Goal: Task Accomplishment & Management: Use online tool/utility

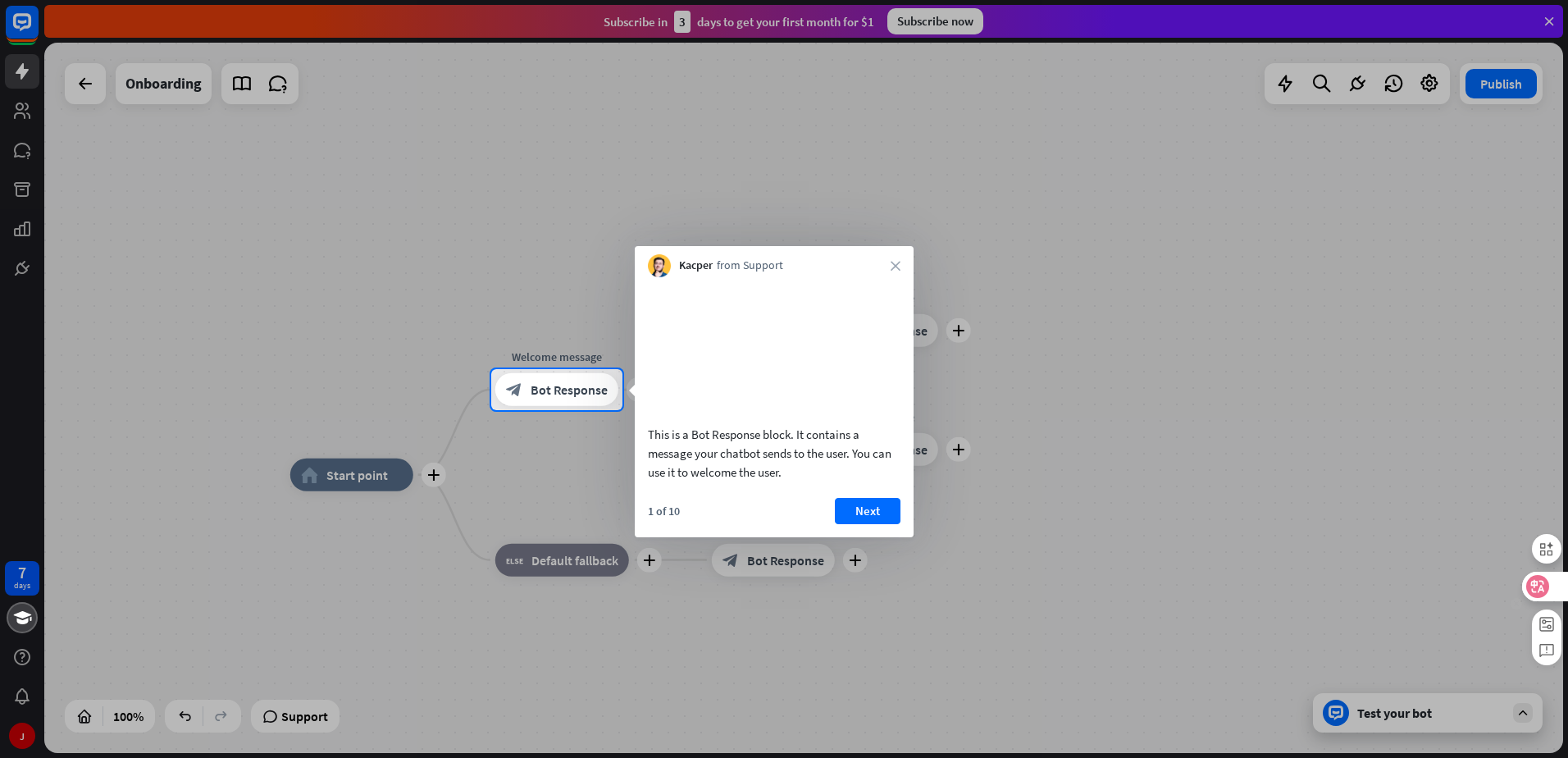
click at [1544, 589] on icon at bounding box center [1538, 586] width 14 height 13
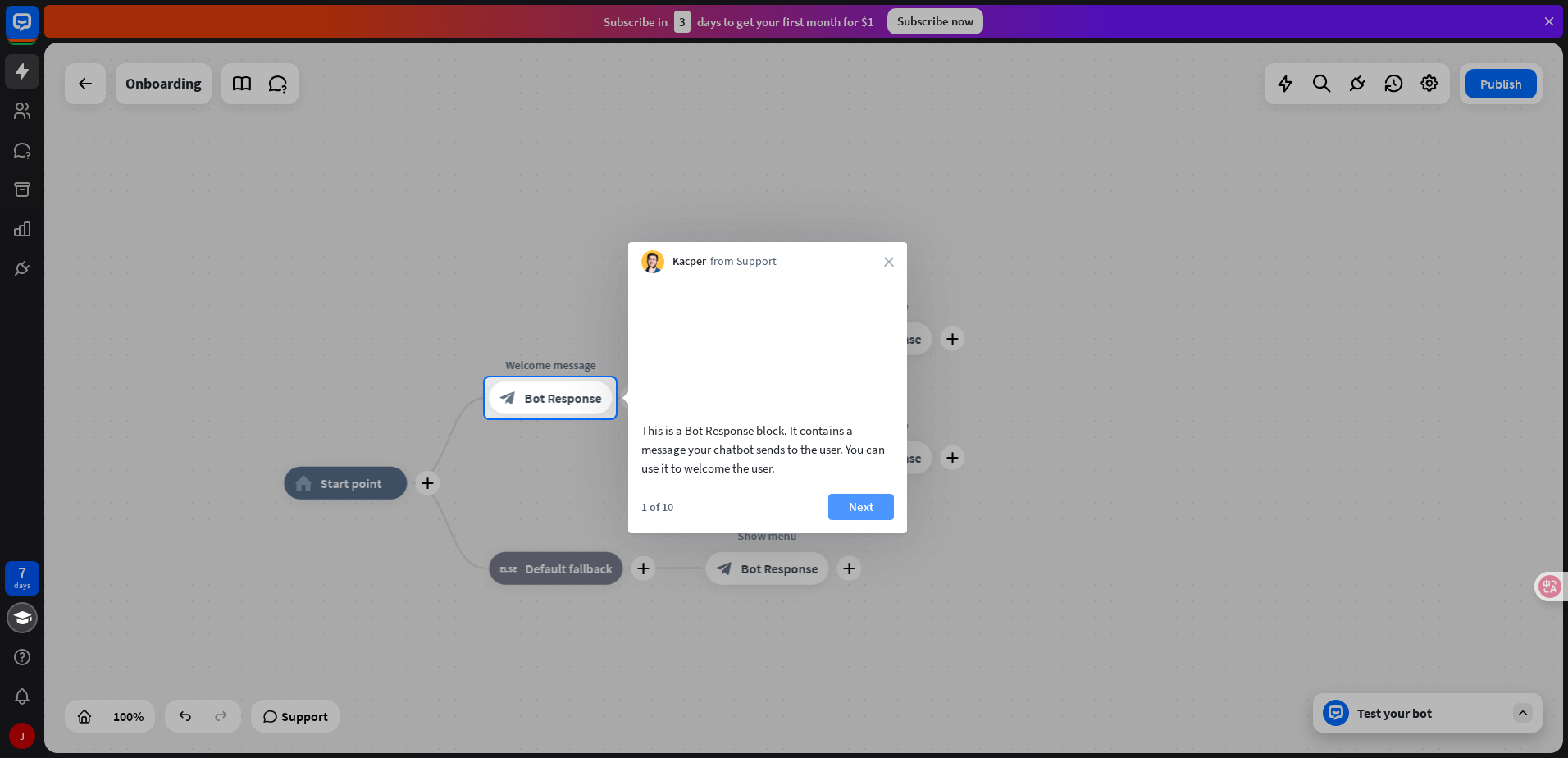
click at [850, 517] on button "Next" at bounding box center [861, 507] width 66 height 26
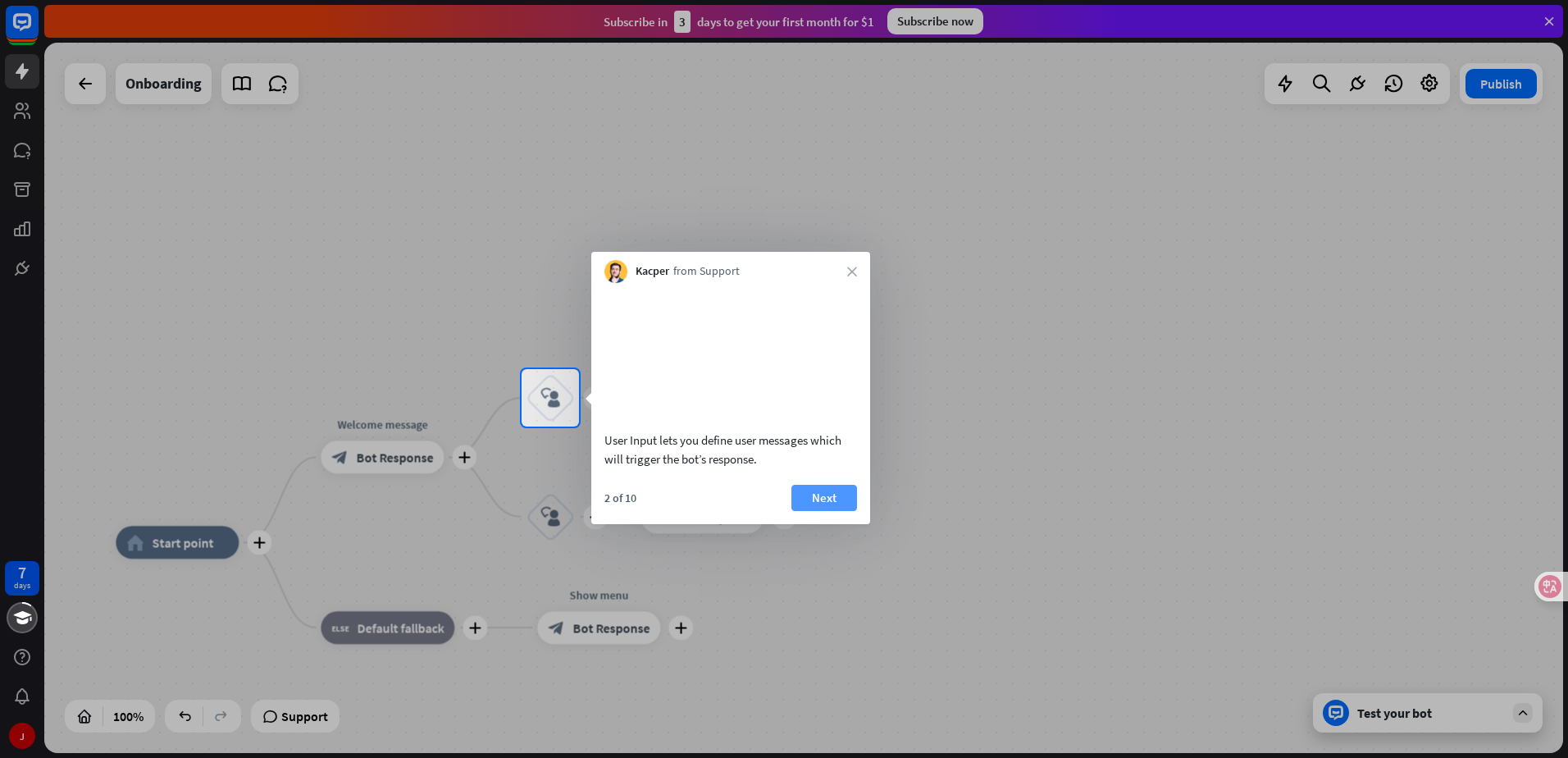
click at [847, 508] on button "Next" at bounding box center [824, 497] width 66 height 26
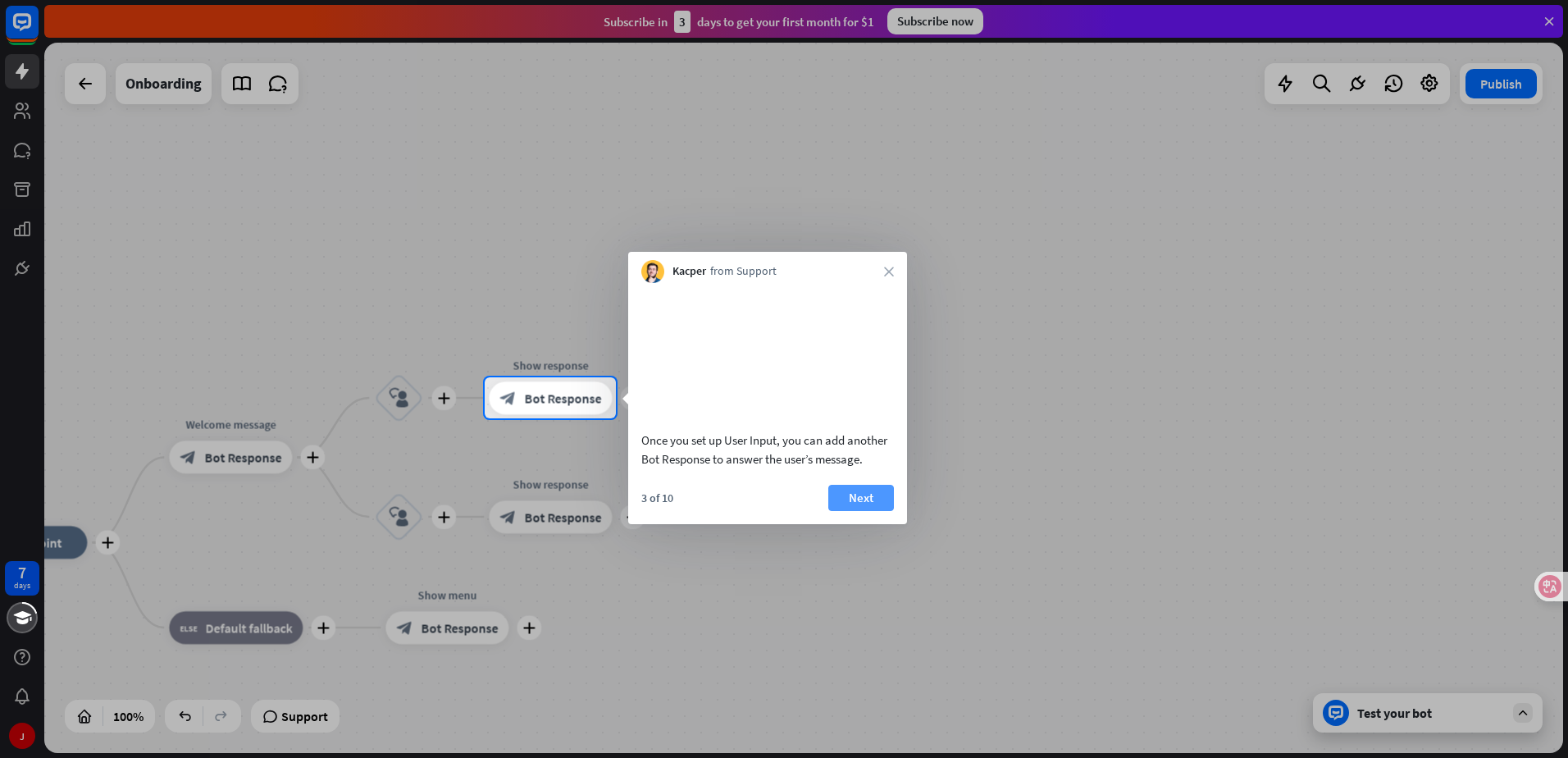
click at [868, 511] on button "Next" at bounding box center [861, 497] width 66 height 26
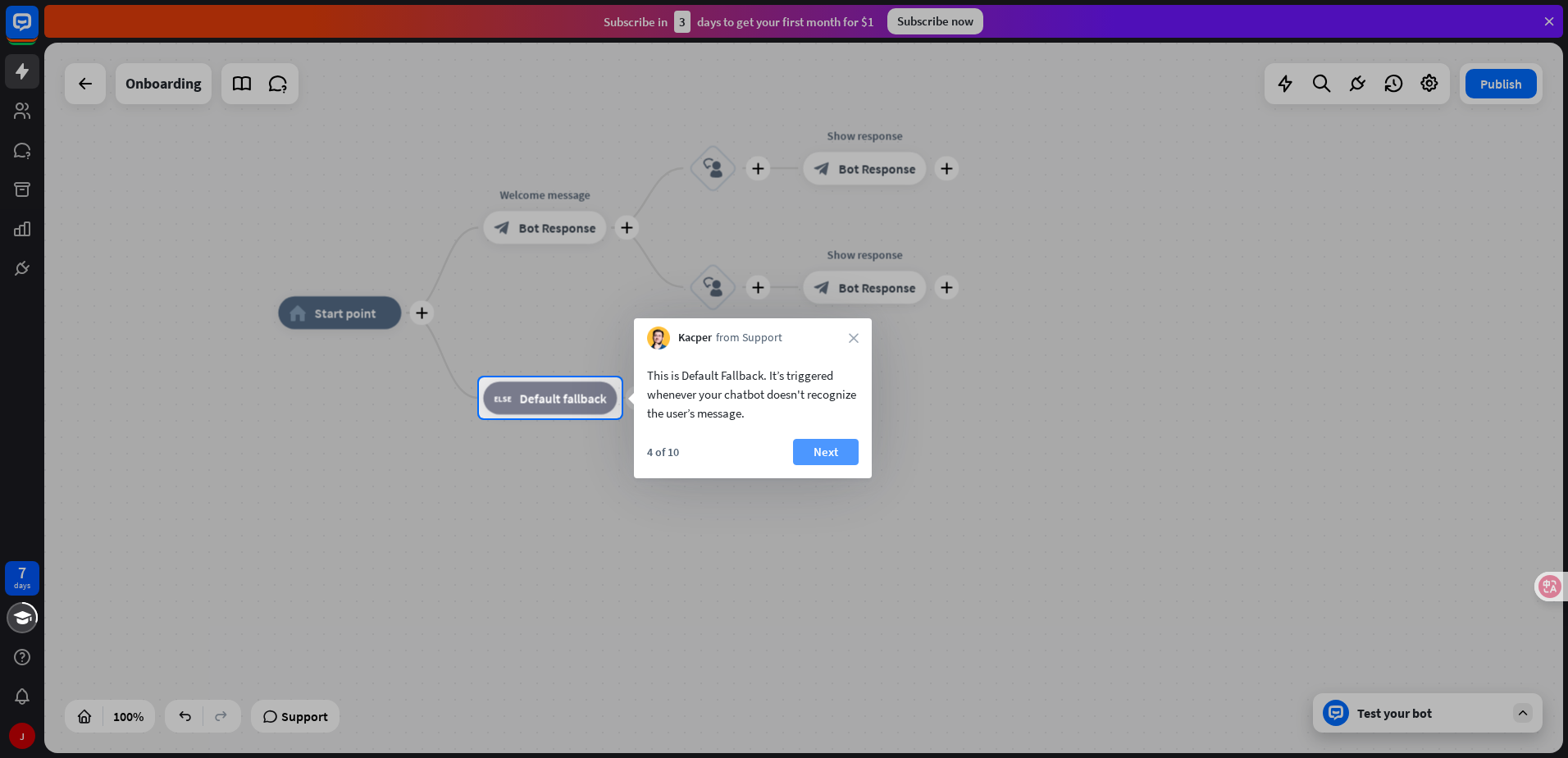
click at [839, 451] on button "Next" at bounding box center [826, 452] width 66 height 26
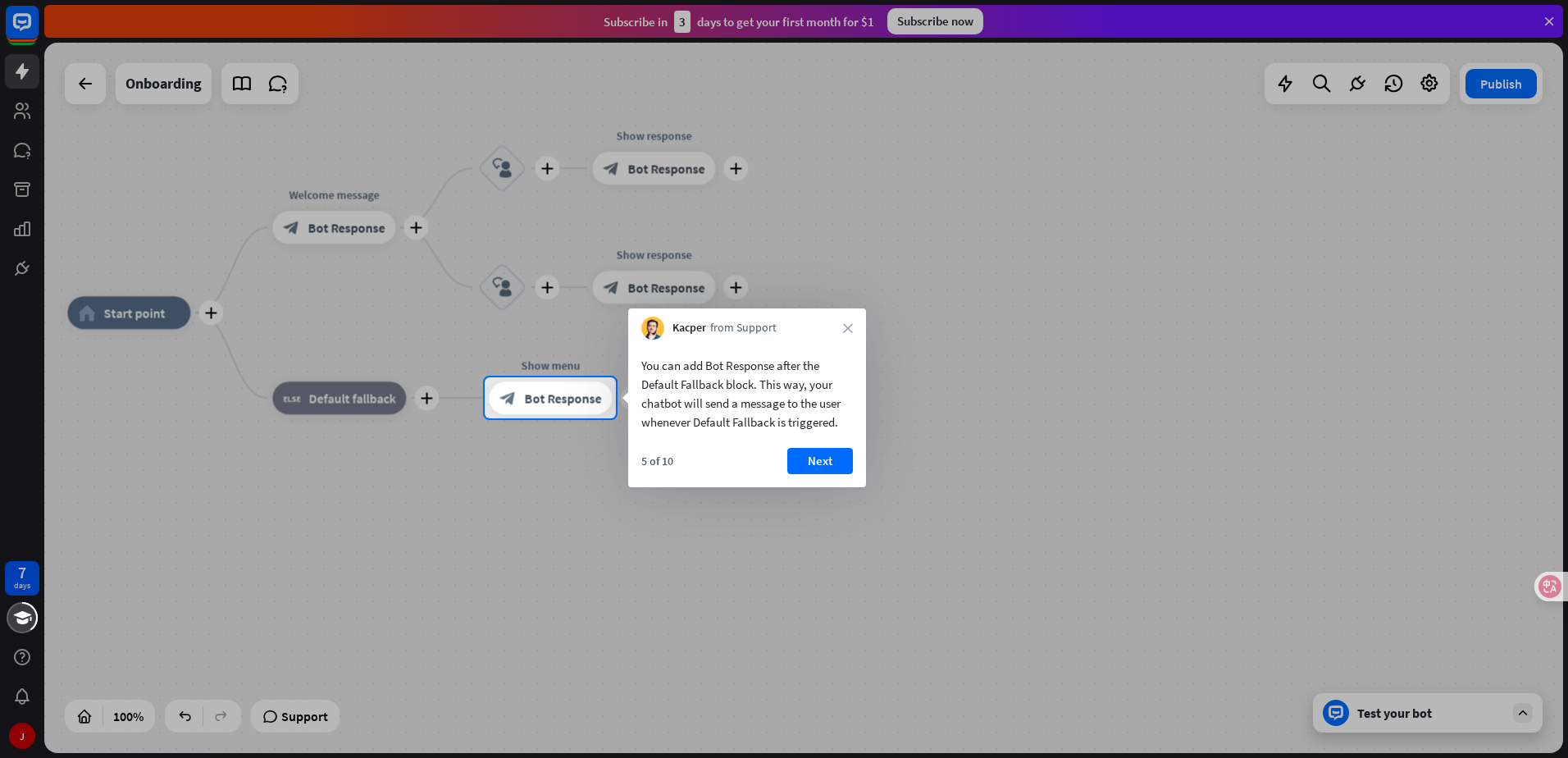
click at [833, 452] on button "Next" at bounding box center [819, 461] width 66 height 26
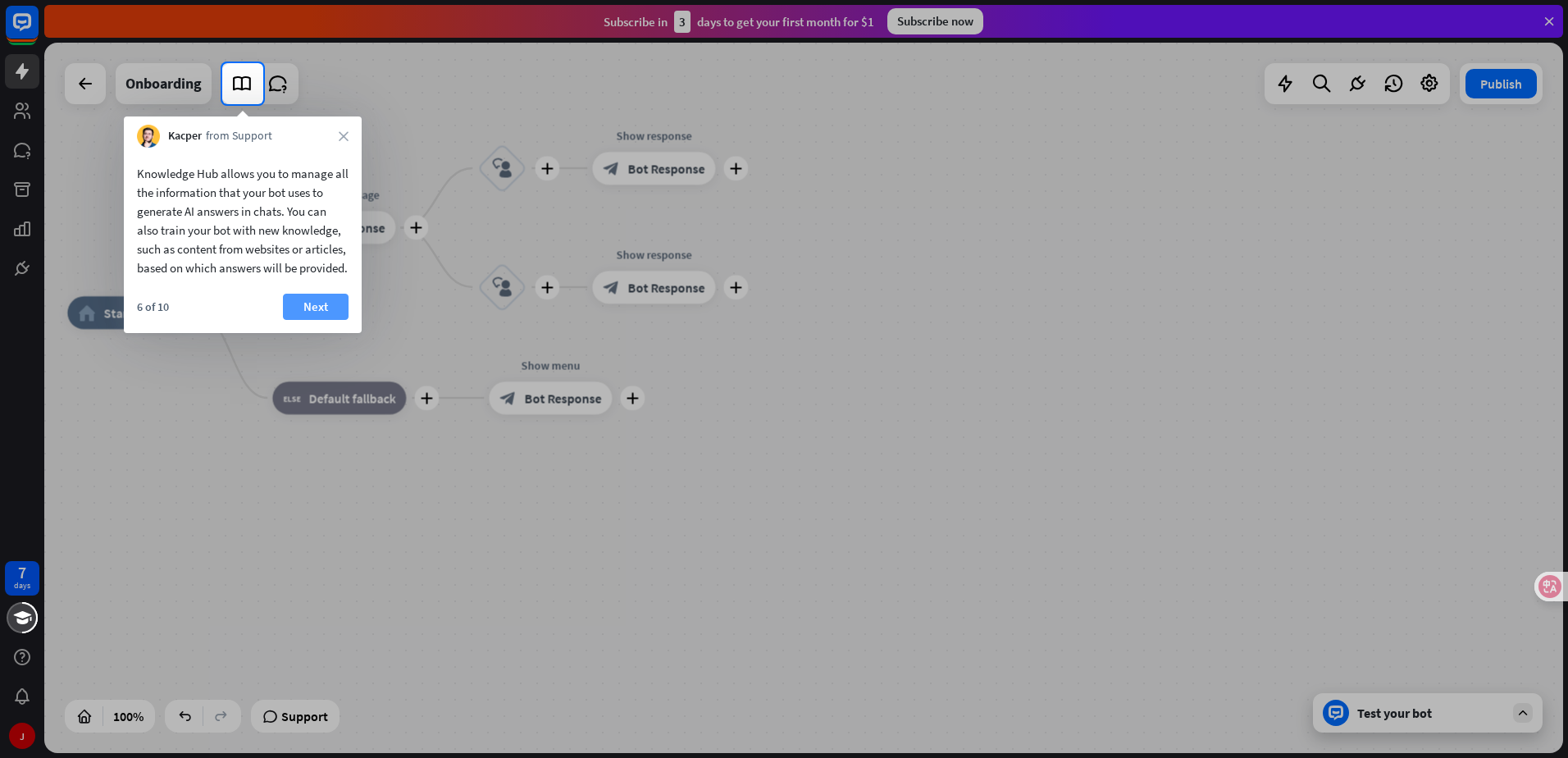
click at [308, 320] on button "Next" at bounding box center [316, 307] width 66 height 26
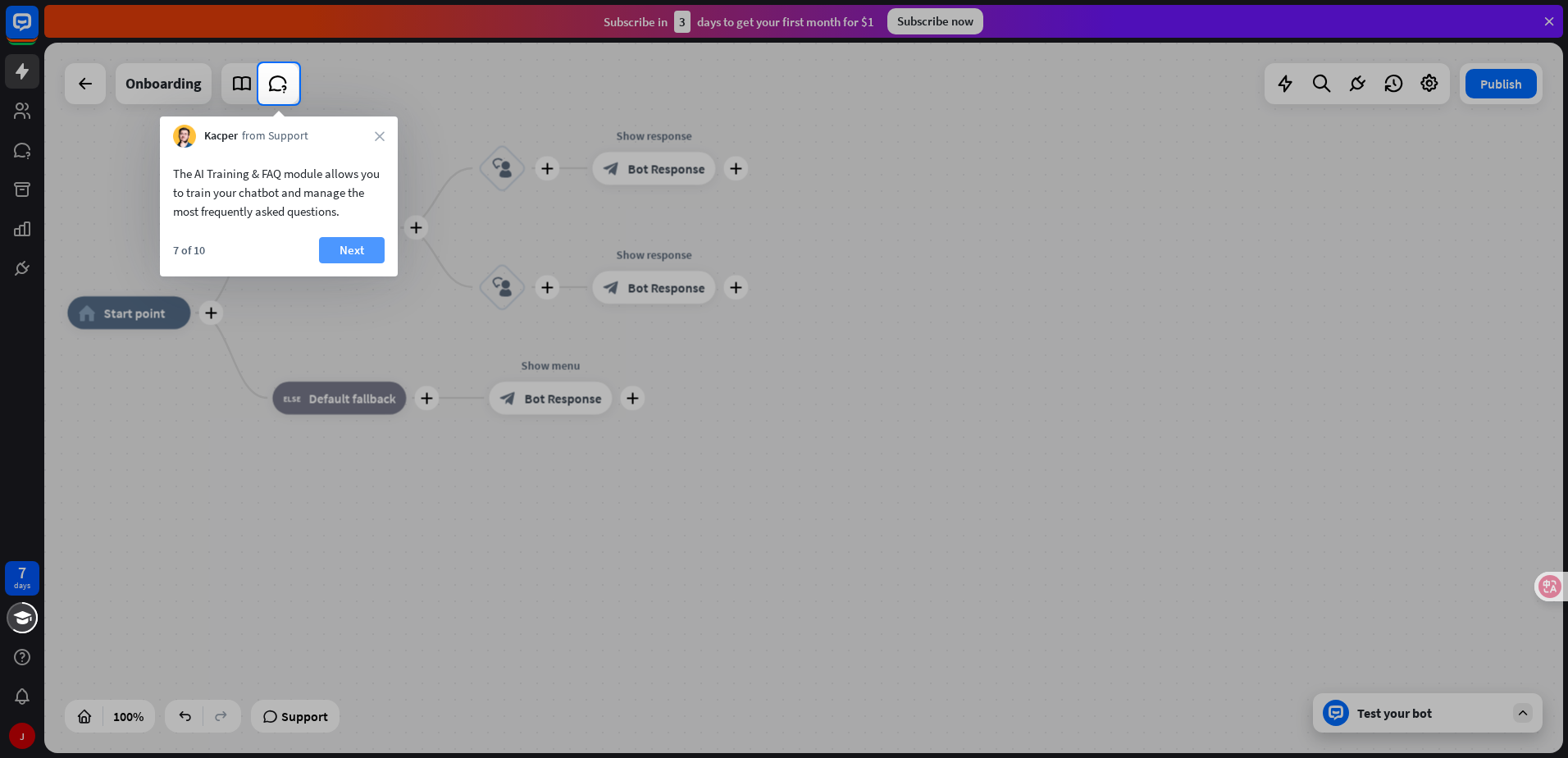
click at [352, 248] on button "Next" at bounding box center [352, 250] width 66 height 26
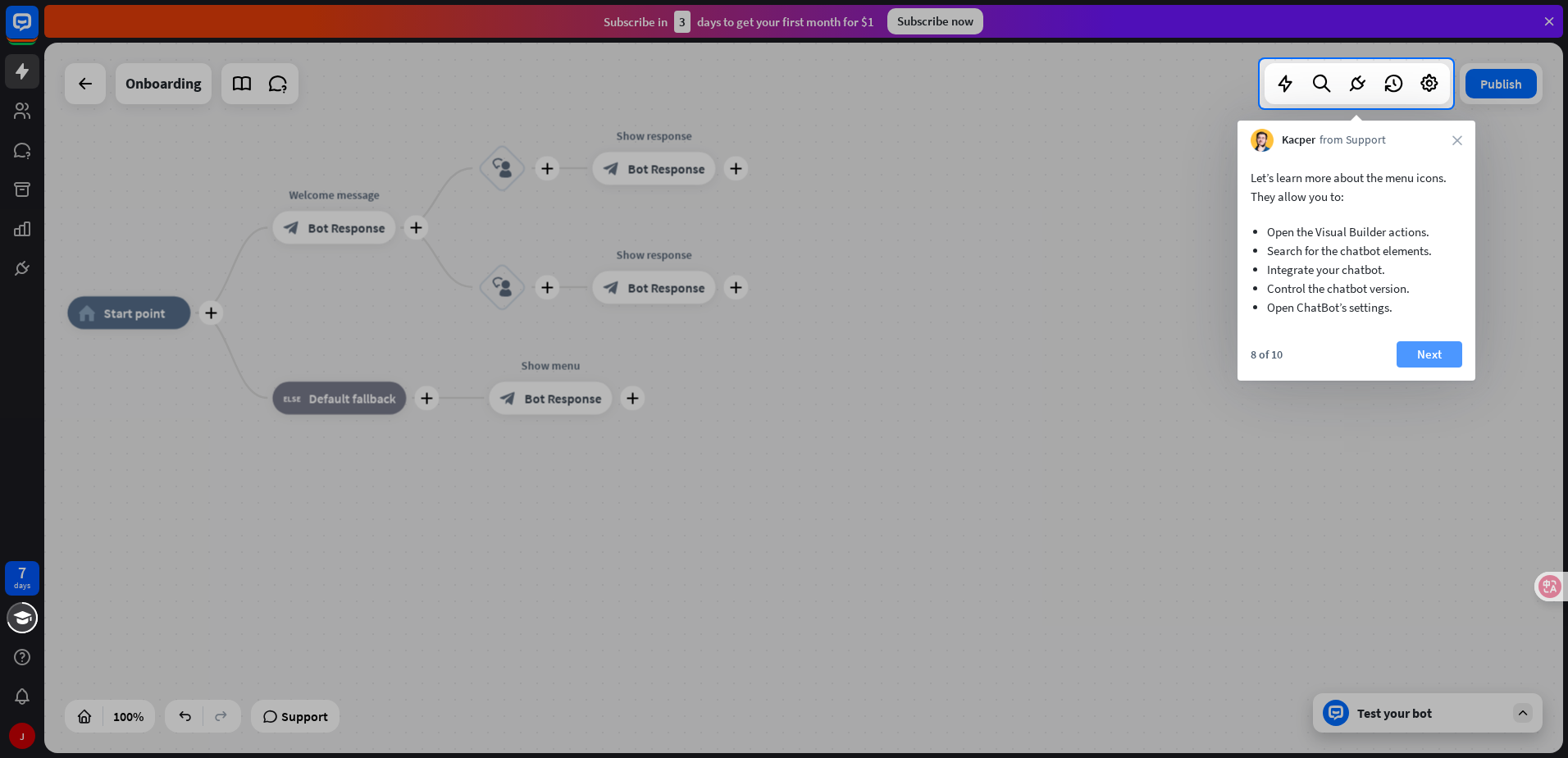
click at [1419, 354] on button "Next" at bounding box center [1429, 354] width 66 height 26
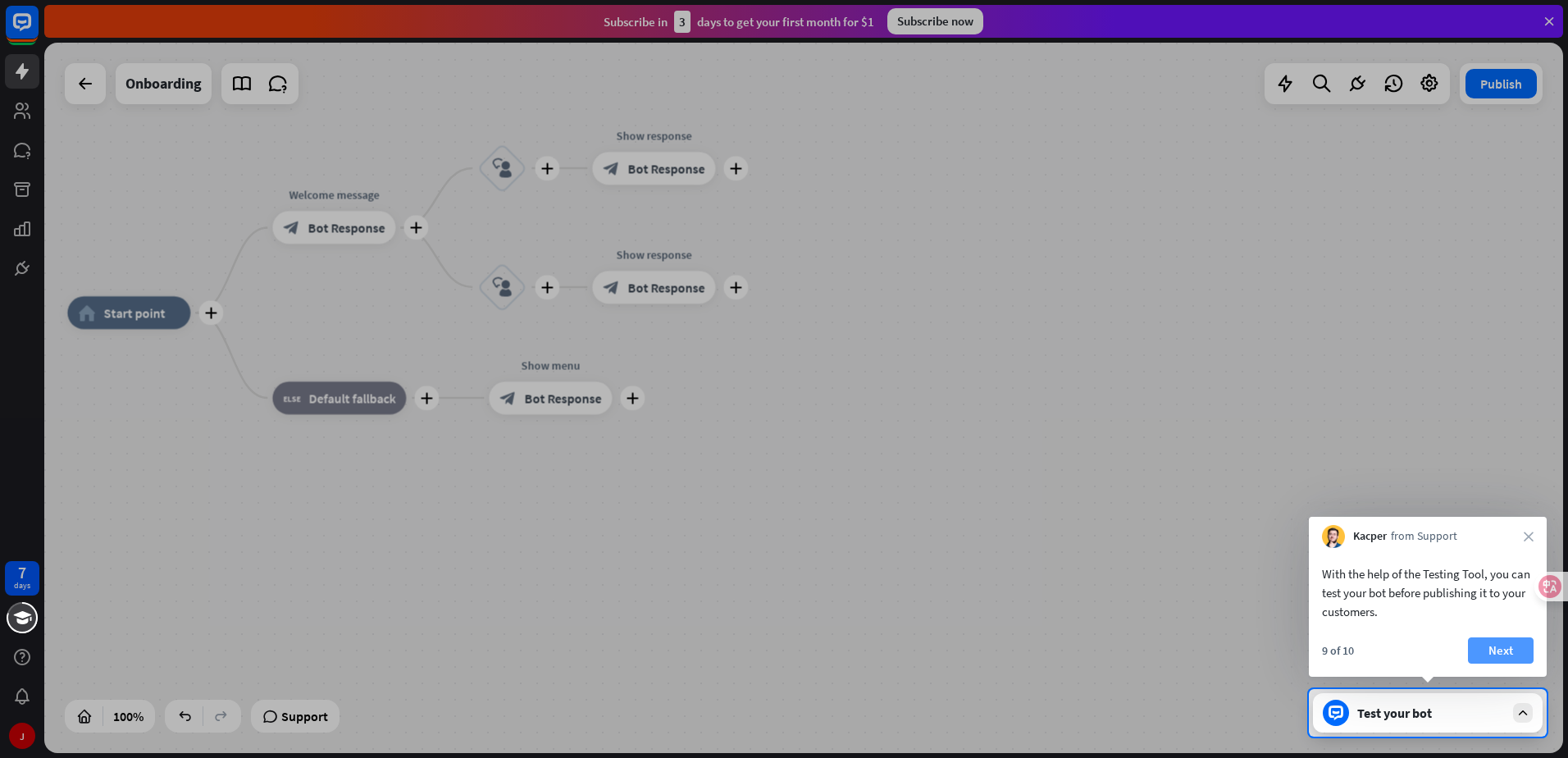
click at [1496, 642] on button "Next" at bounding box center [1501, 650] width 66 height 26
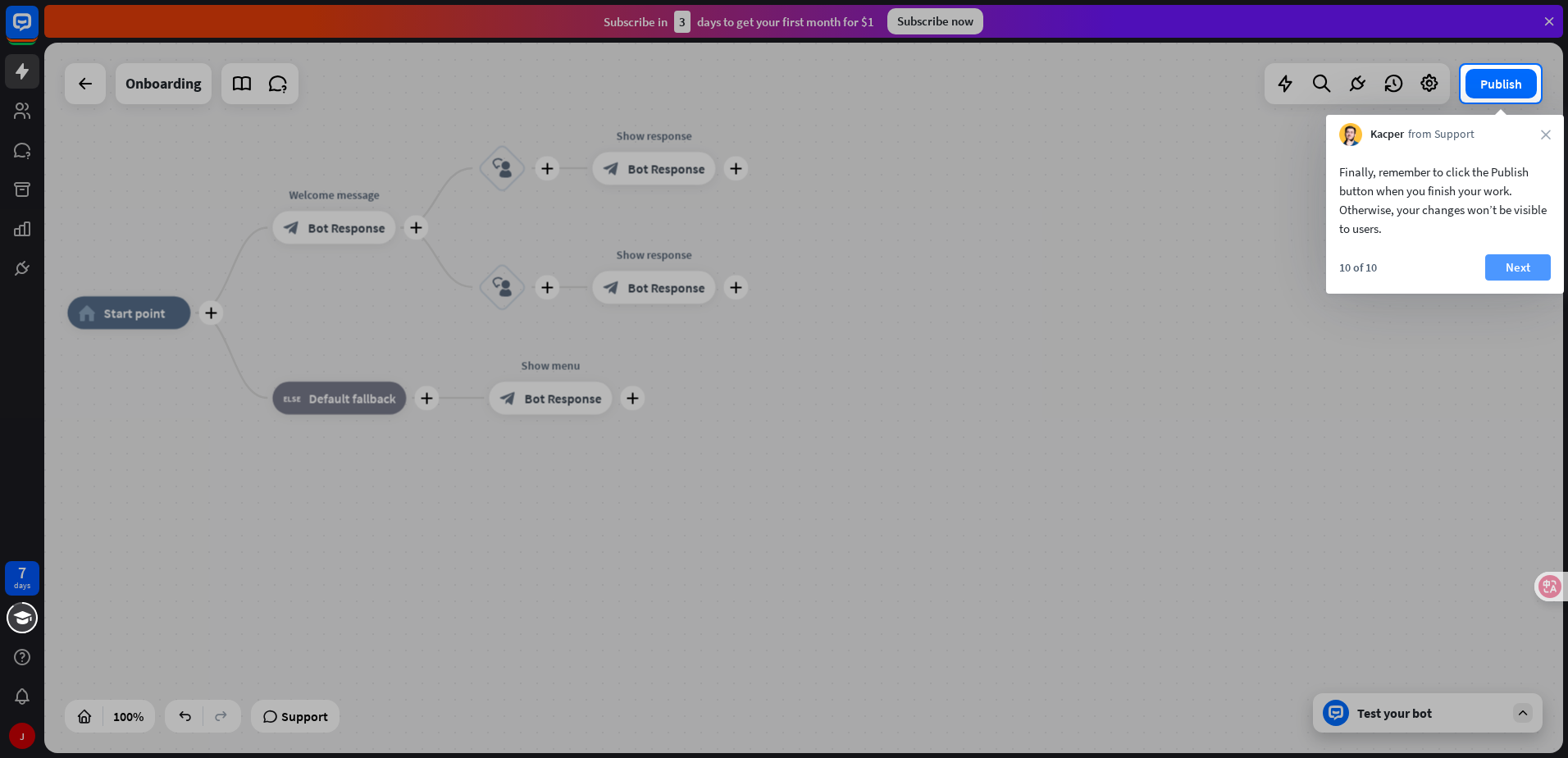
click at [1527, 274] on button "Next" at bounding box center [1518, 268] width 66 height 26
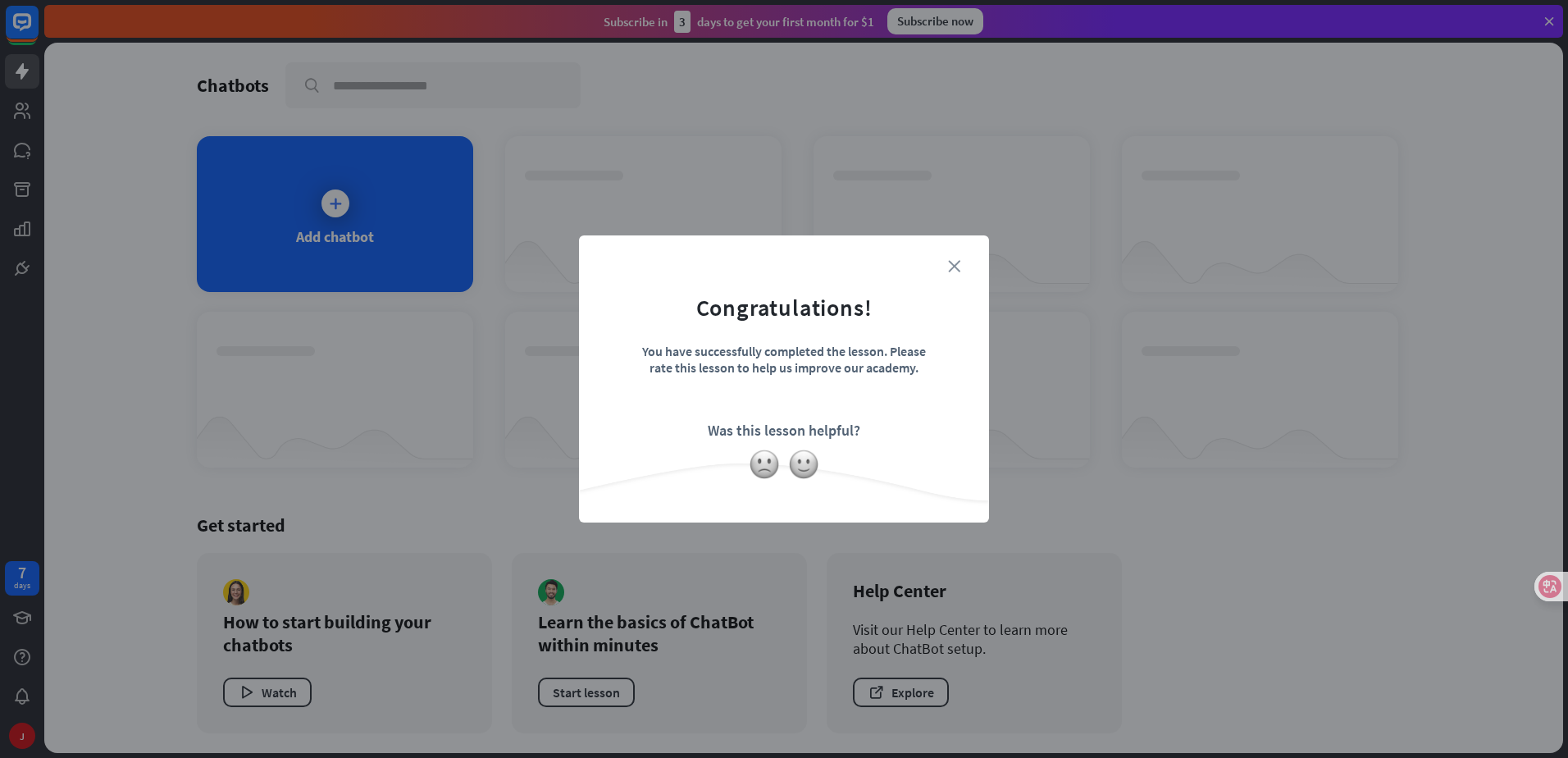
click at [954, 263] on icon "close" at bounding box center [954, 266] width 12 height 12
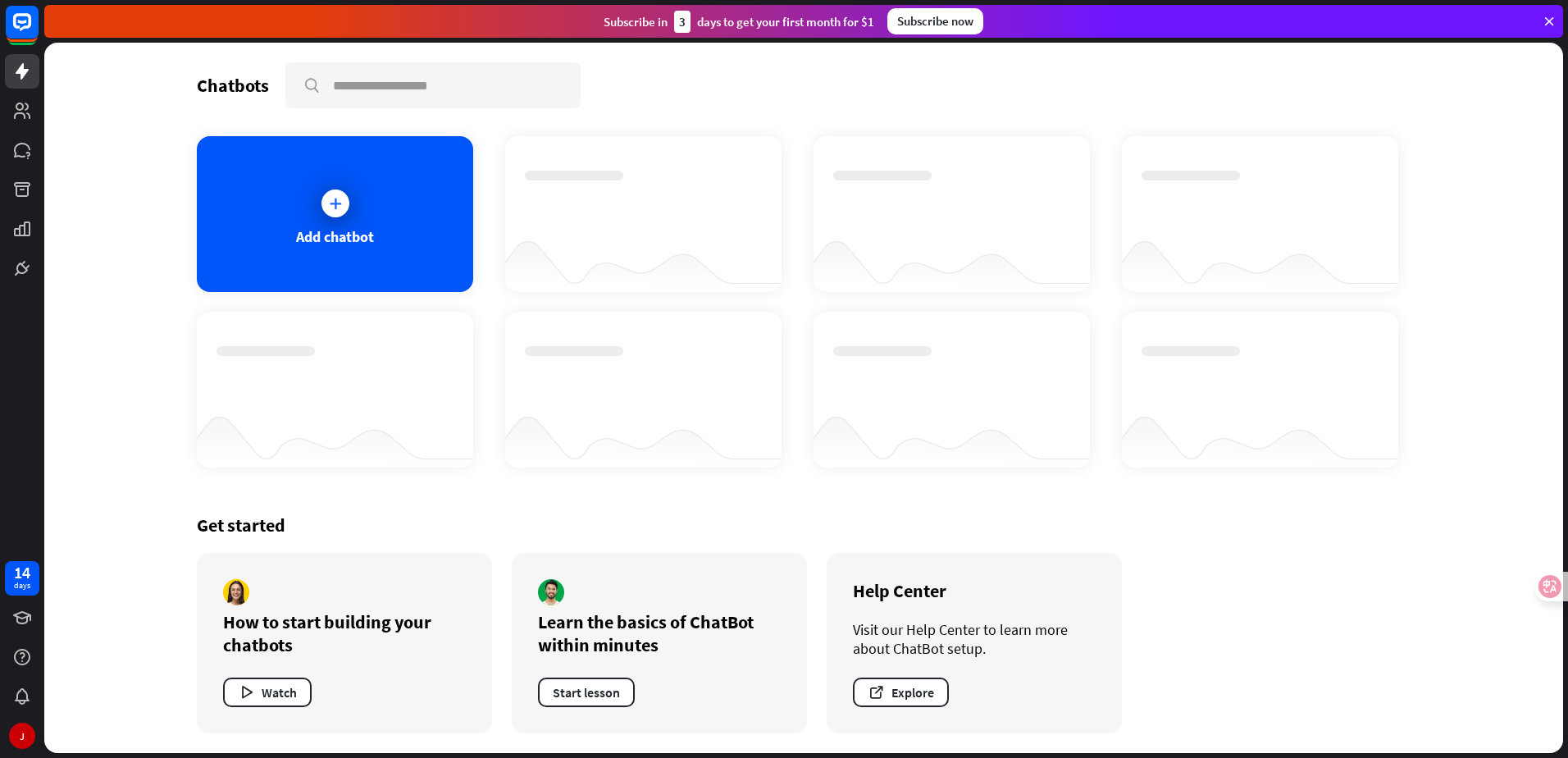
click at [1556, 16] on icon at bounding box center [1549, 21] width 15 height 15
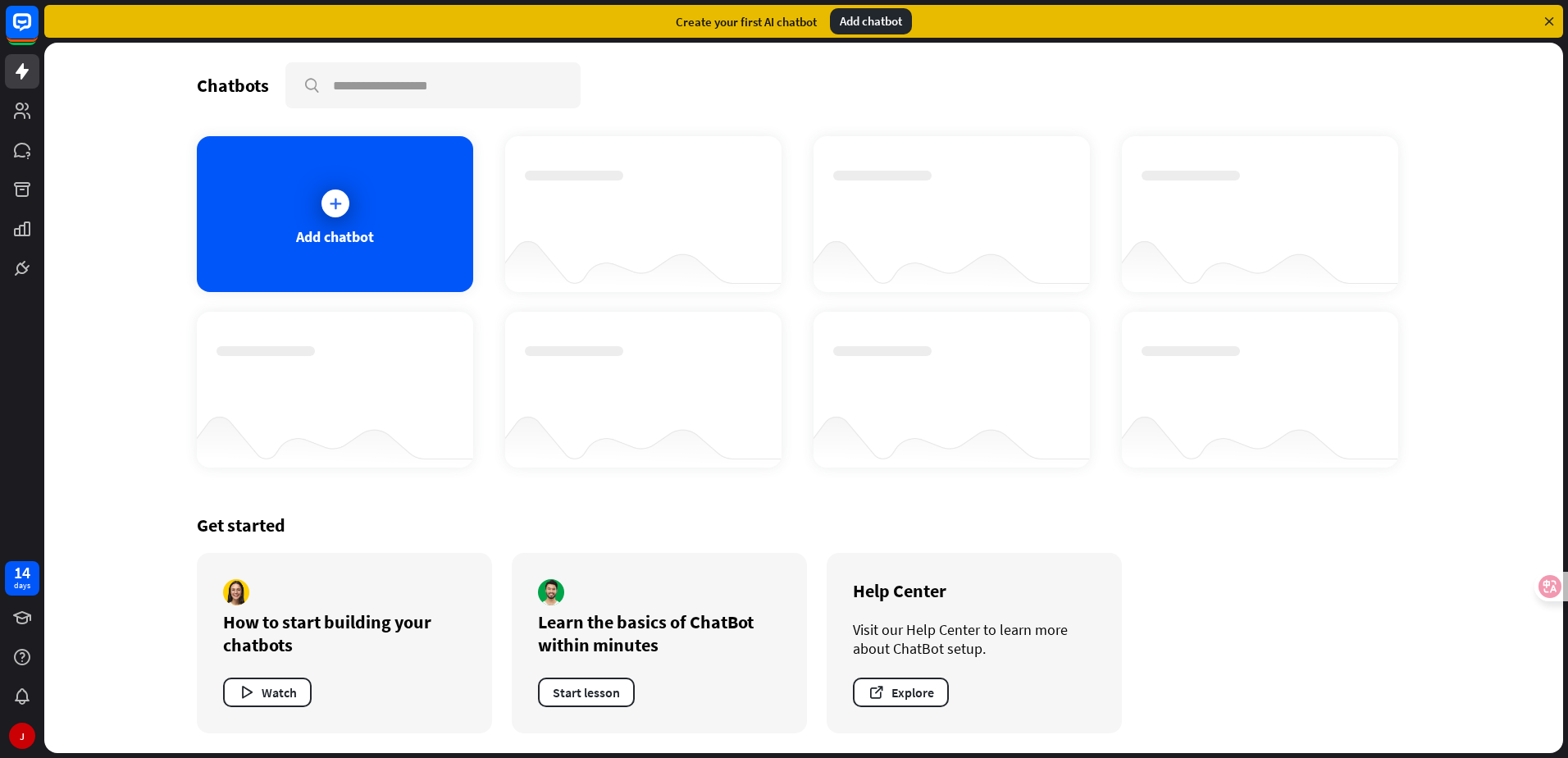
click at [875, 16] on div "Add chatbot" at bounding box center [871, 21] width 82 height 26
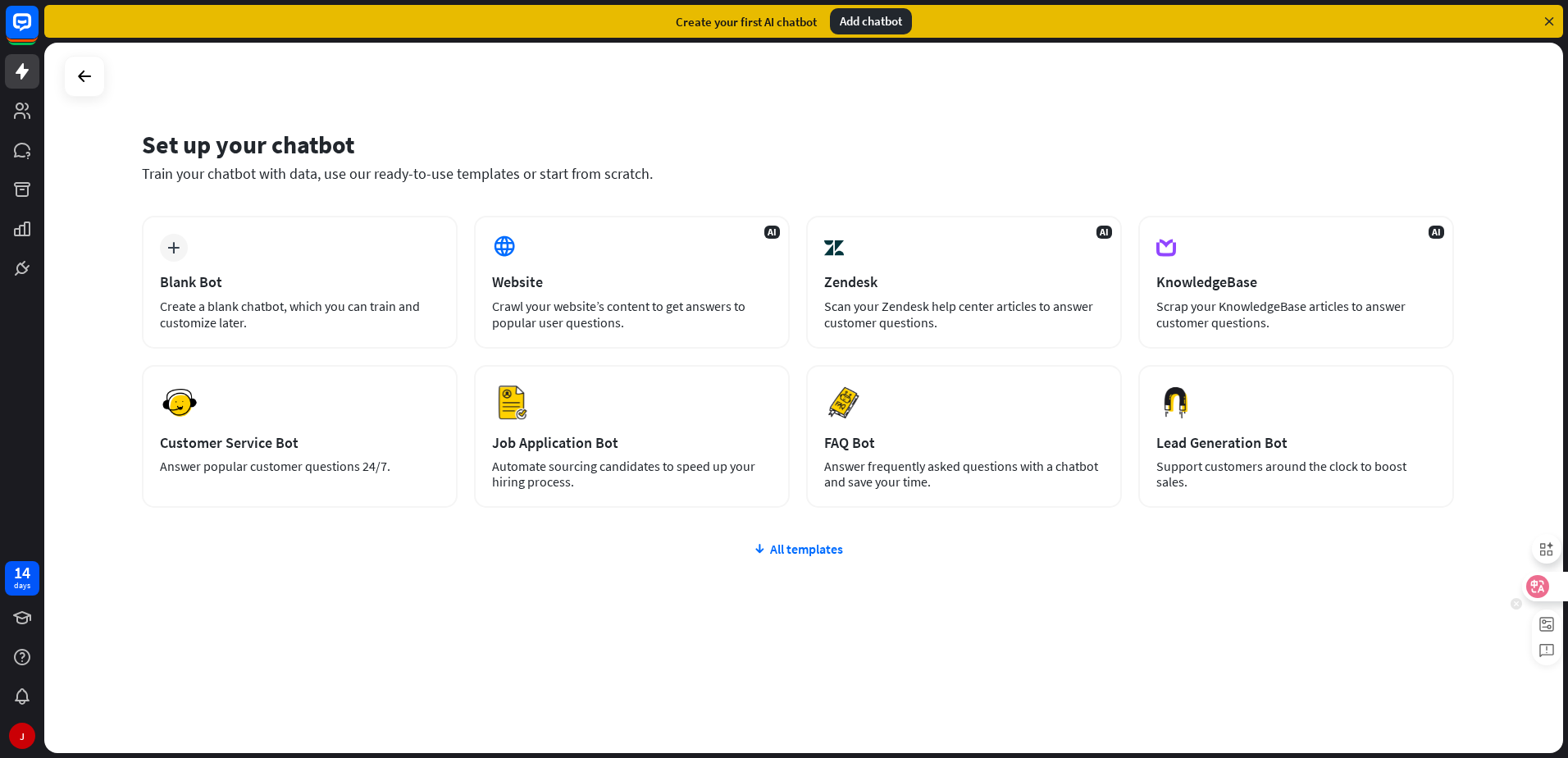
click at [1537, 583] on icon at bounding box center [1538, 586] width 14 height 13
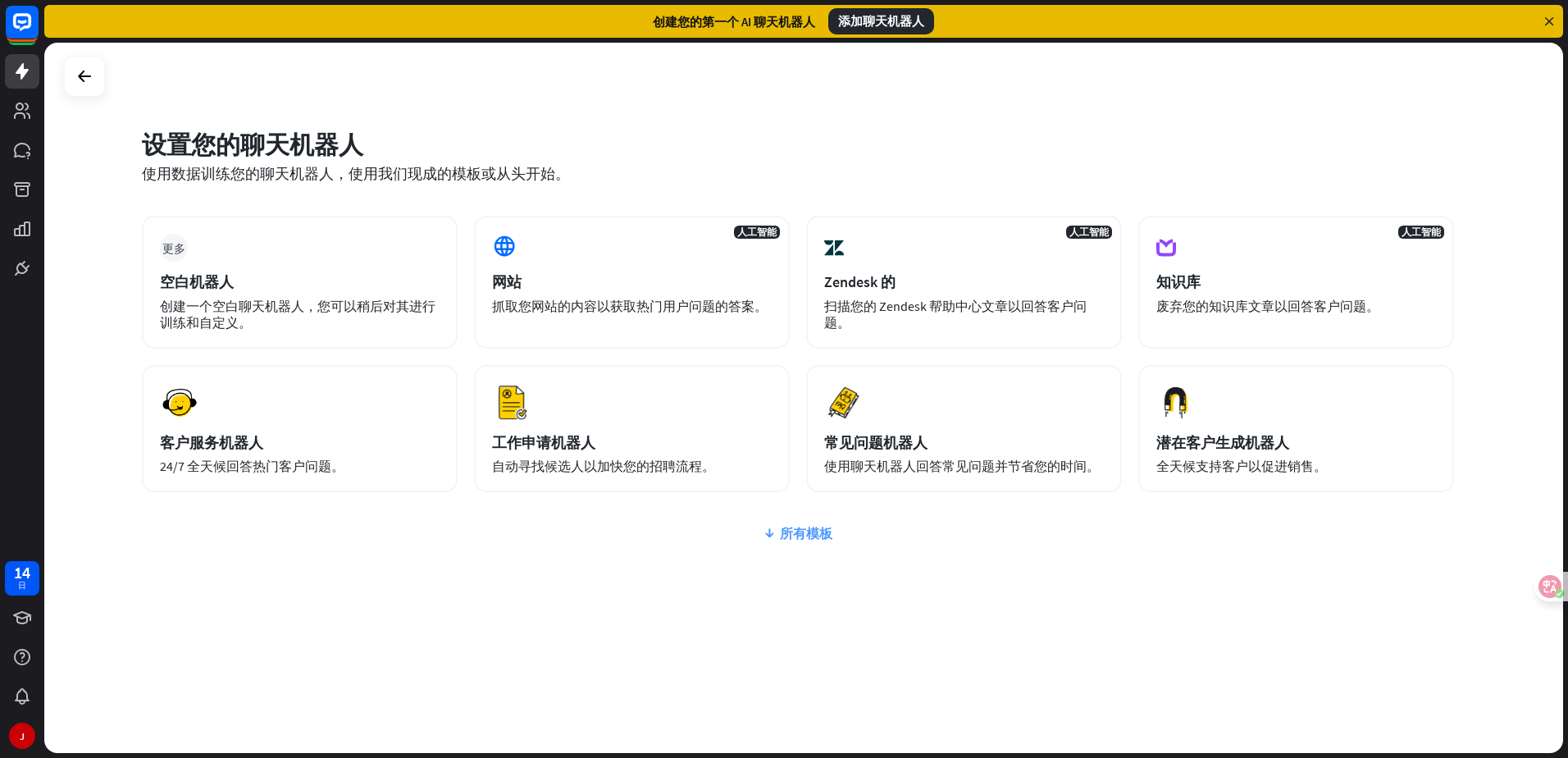
click at [805, 536] on font "所有模板" at bounding box center [806, 532] width 52 height 17
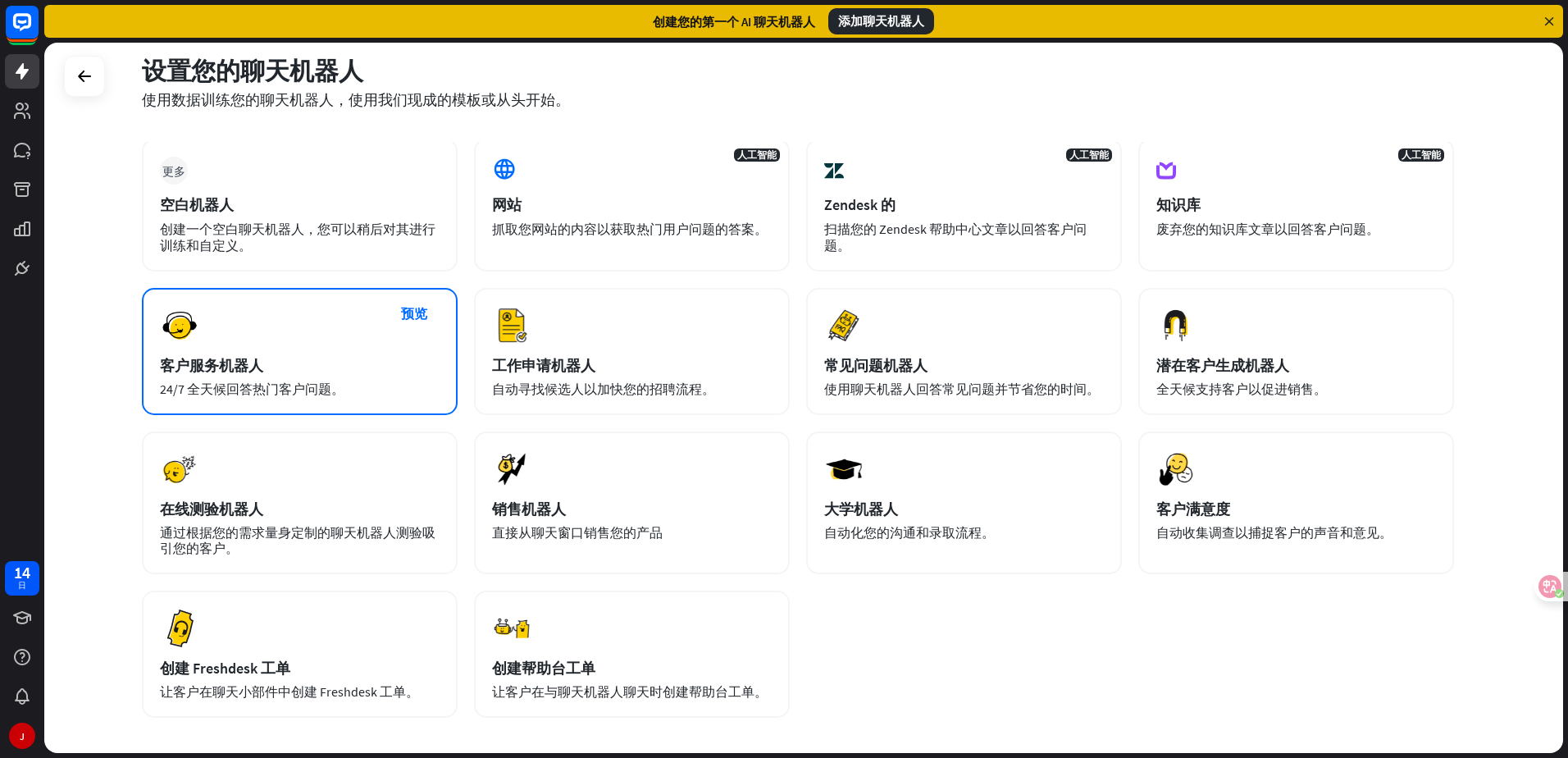
scroll to position [74, 0]
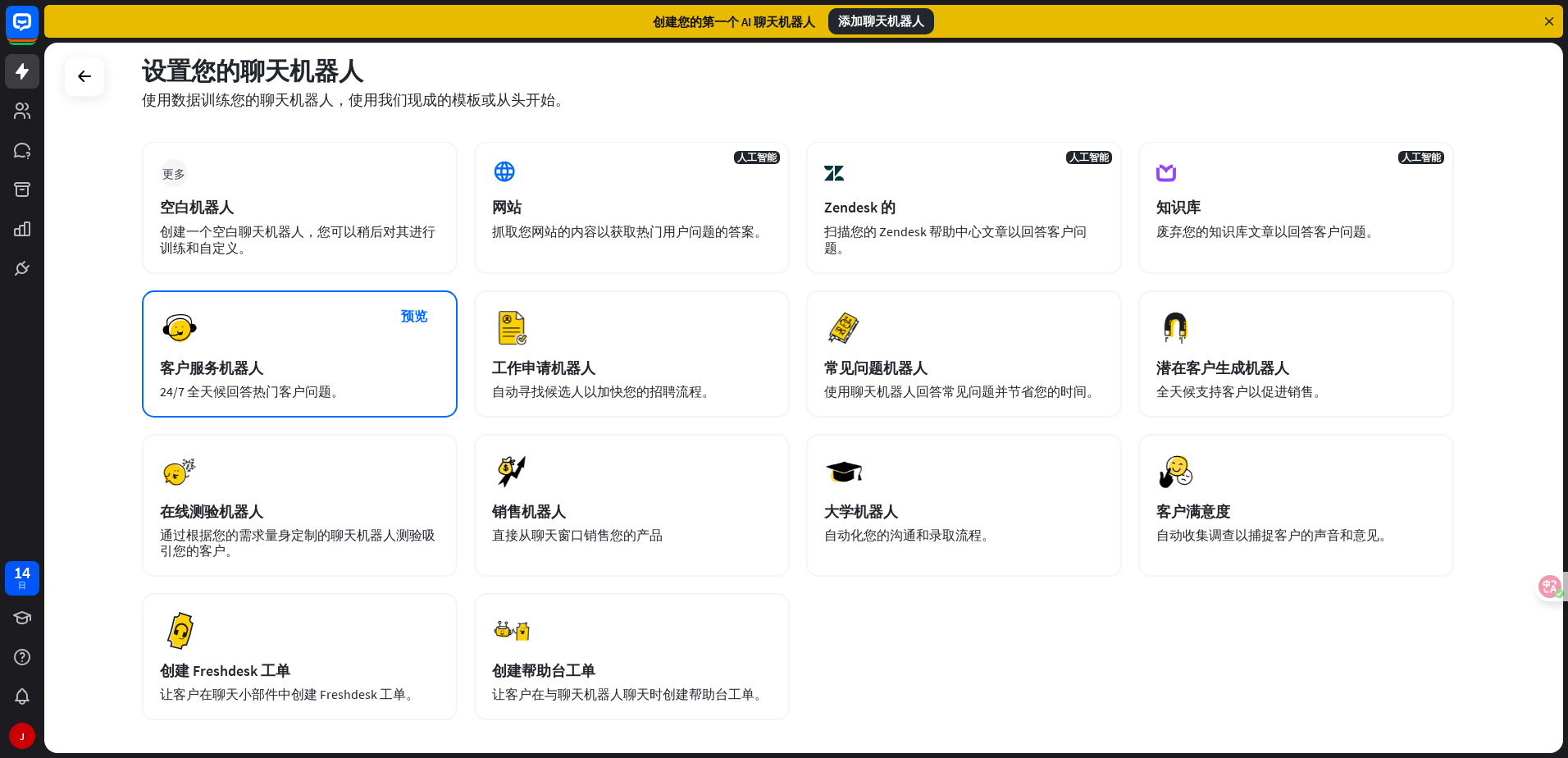
click at [305, 364] on div "客户服务机器人" at bounding box center [300, 368] width 280 height 19
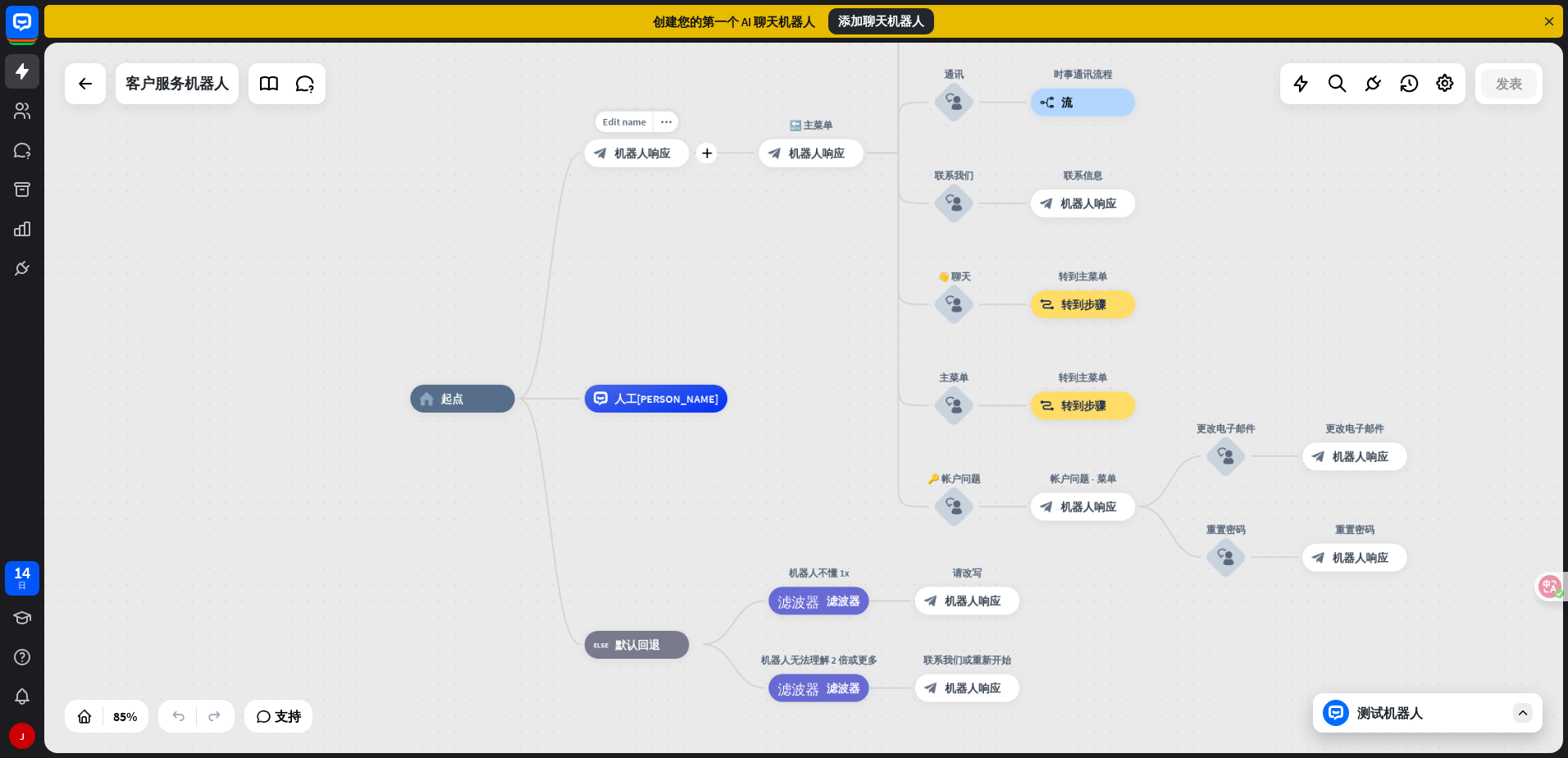
click at [647, 160] on font "机器人响应" at bounding box center [643, 153] width 56 height 14
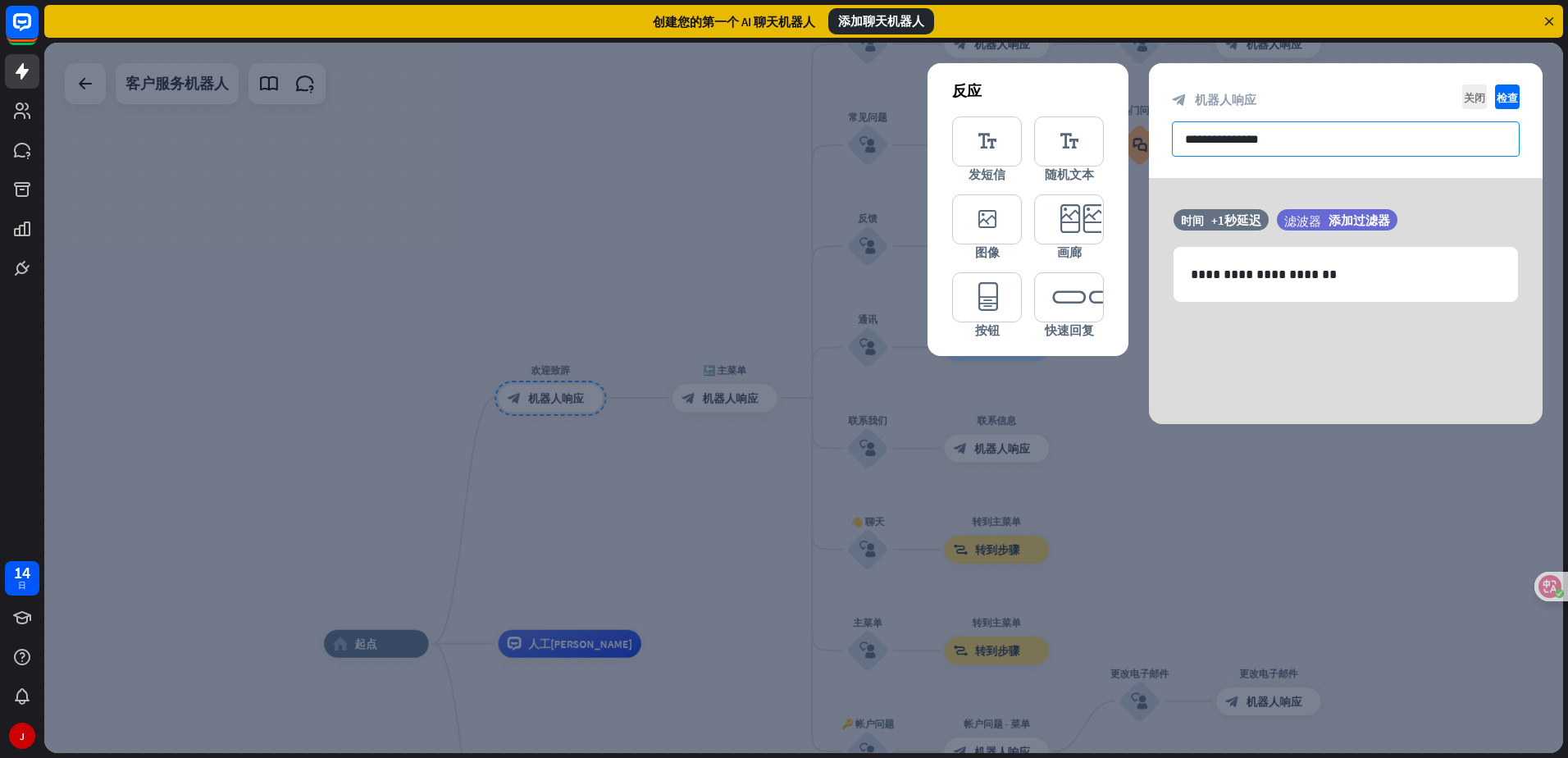
click at [1325, 141] on input "**********" at bounding box center [1346, 139] width 348 height 35
click at [1355, 278] on p "**********" at bounding box center [1346, 274] width 310 height 20
drag, startPoint x: 1298, startPoint y: 275, endPoint x: 1163, endPoint y: 271, distance: 135.1
click at [1163, 271] on div "**********" at bounding box center [1346, 274] width 394 height 55
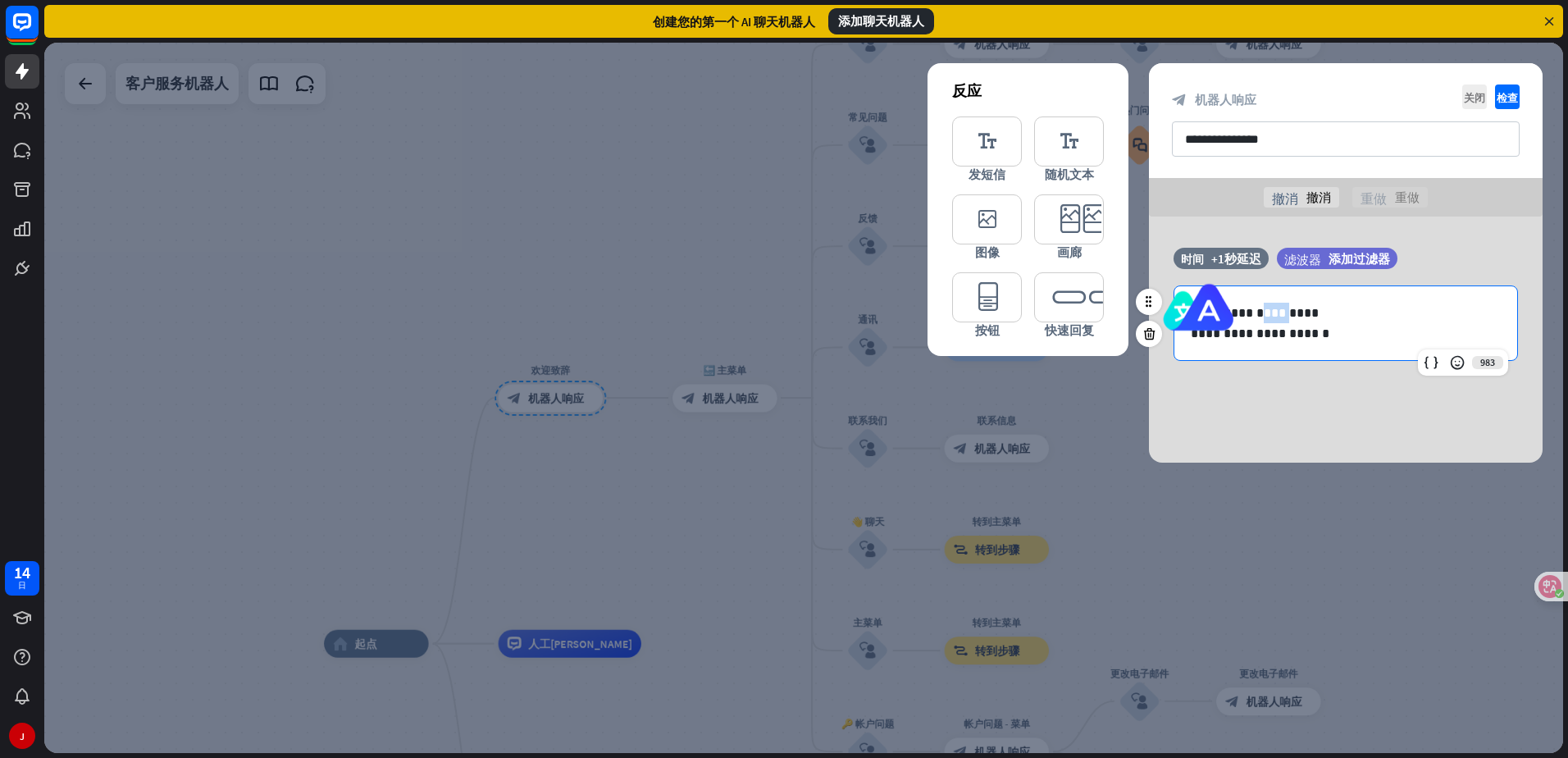
drag, startPoint x: 1247, startPoint y: 315, endPoint x: 1272, endPoint y: 315, distance: 25.0
click at [1272, 315] on p "**********" at bounding box center [1346, 312] width 310 height 20
paste div
click at [1253, 314] on p "**********" at bounding box center [1346, 312] width 310 height 20
click at [1371, 328] on p "**********" at bounding box center [1346, 333] width 310 height 20
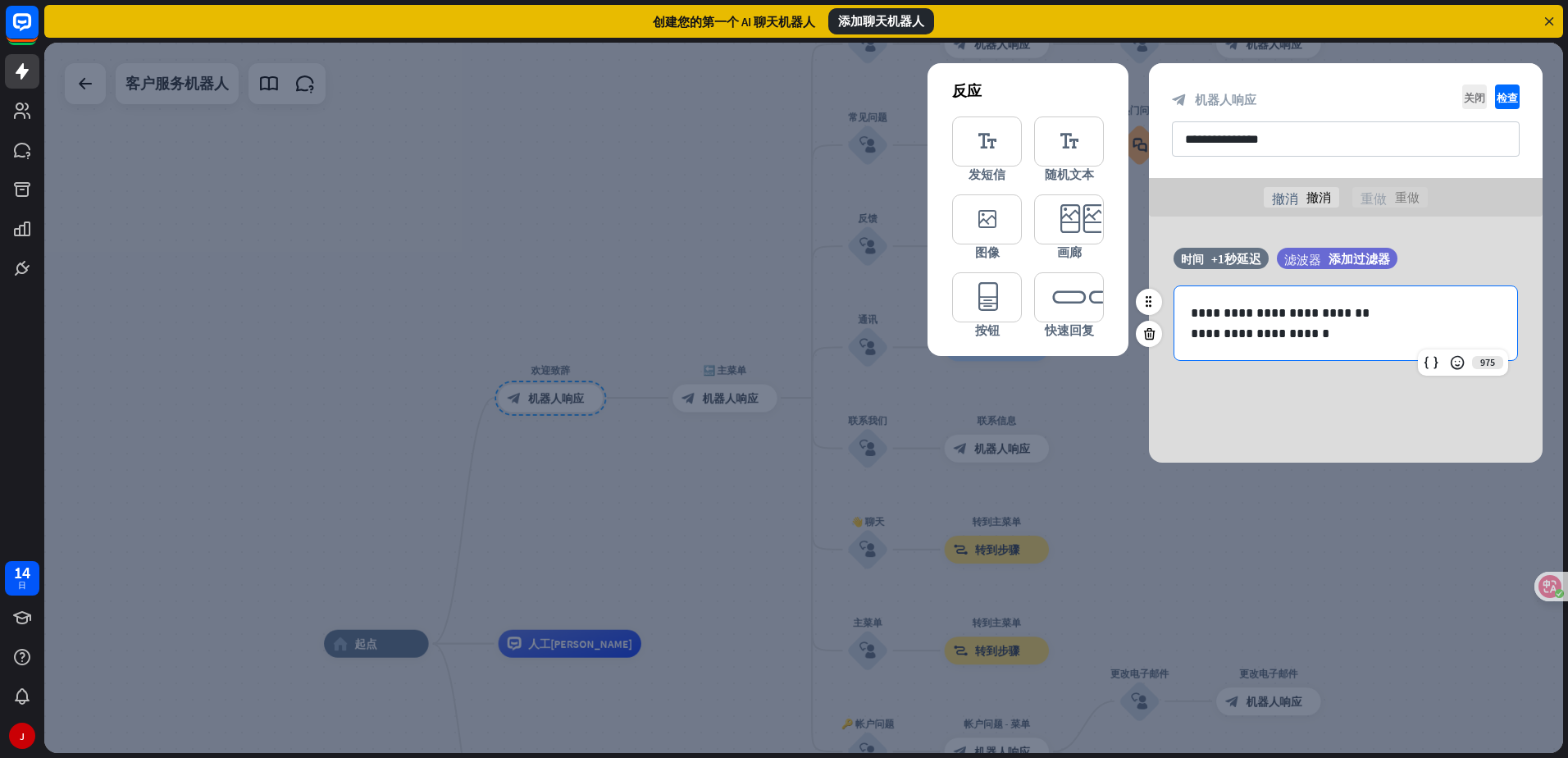
click at [1467, 248] on div "滤波器 添加过滤器" at bounding box center [1378, 258] width 203 height 21
click at [1345, 504] on div at bounding box center [804, 398] width 1519 height 710
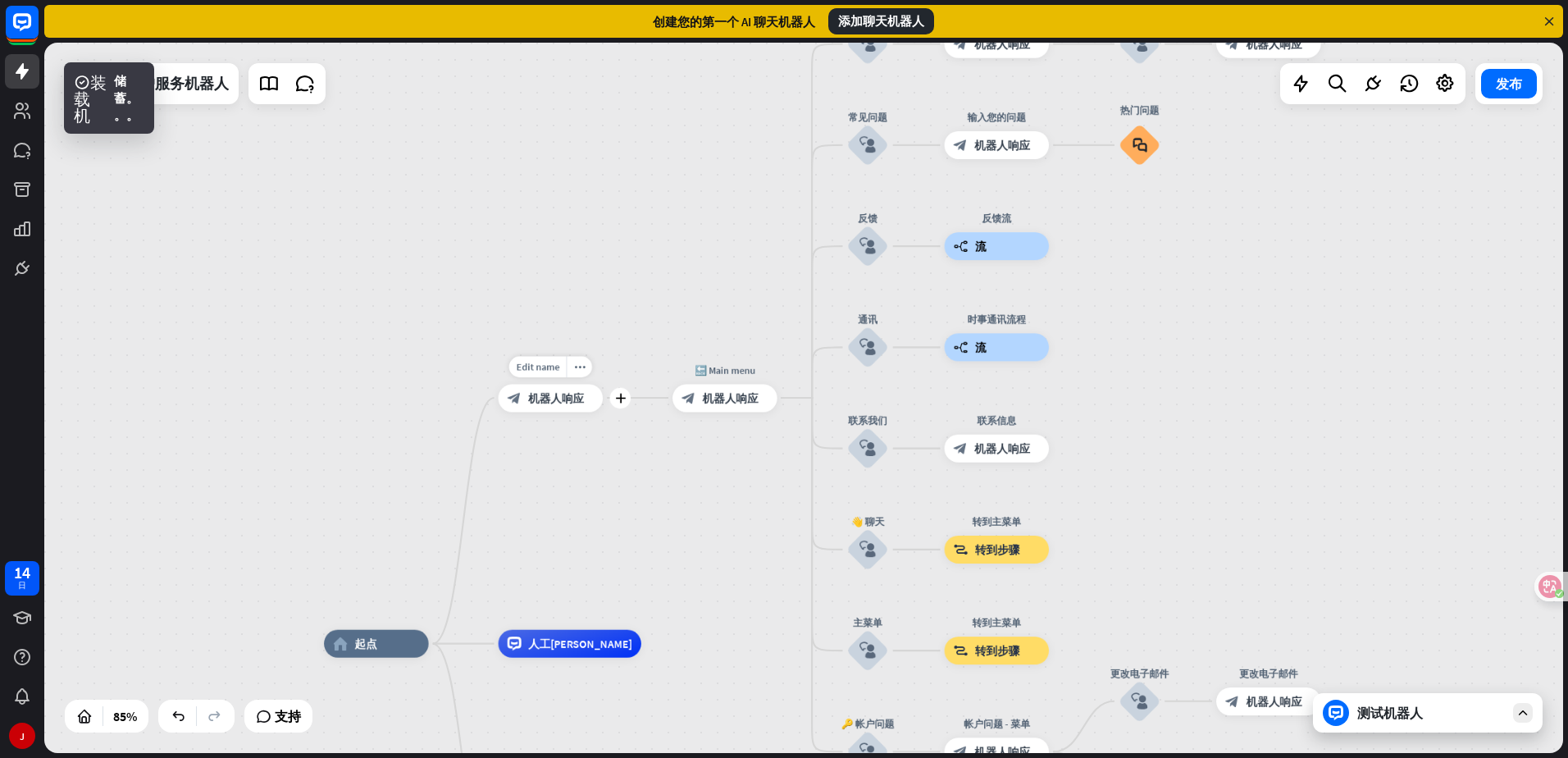
click at [555, 409] on div "block_bot_response 机器人响应" at bounding box center [551, 398] width 105 height 28
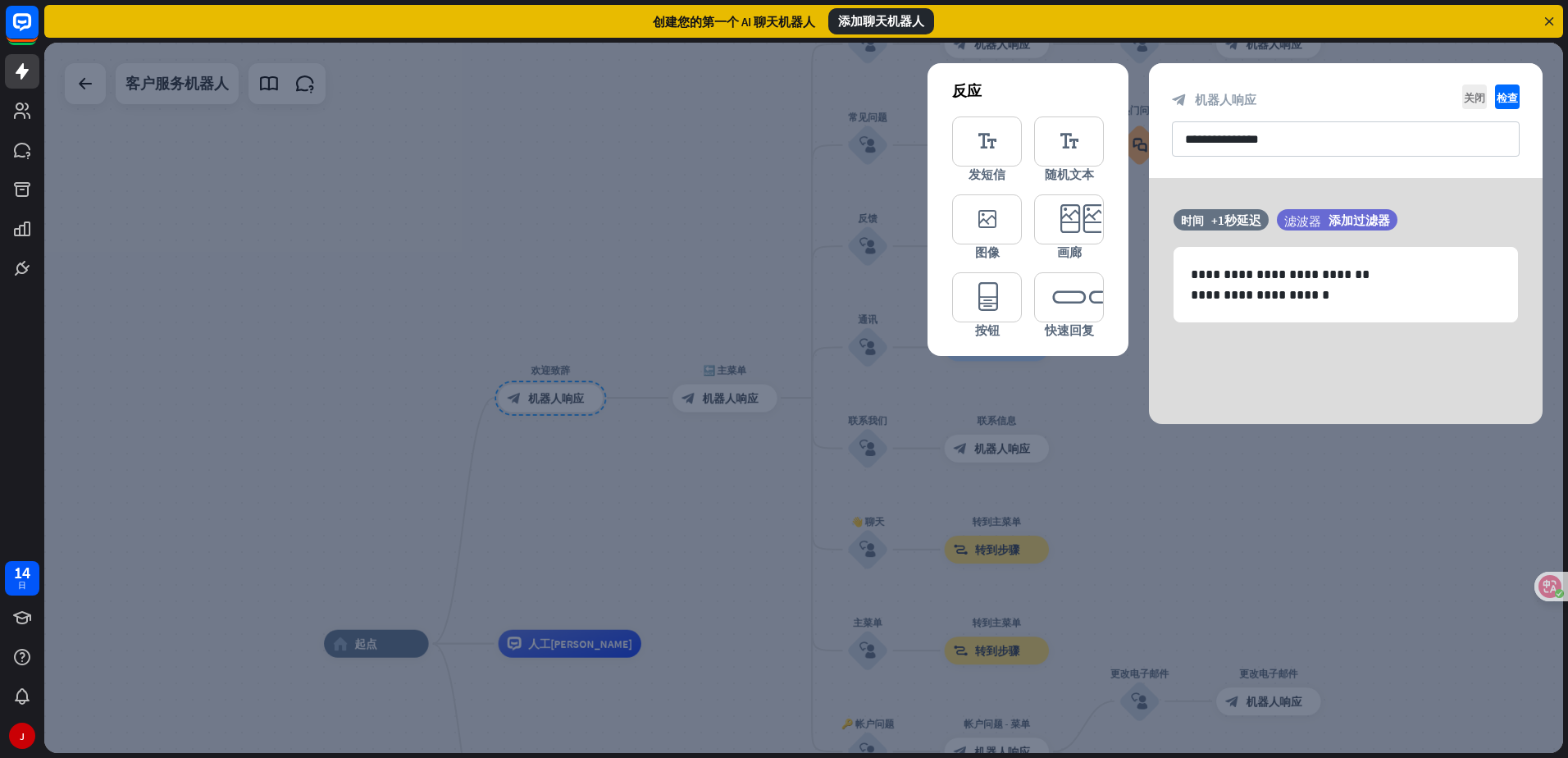
click at [527, 466] on div at bounding box center [804, 398] width 1519 height 710
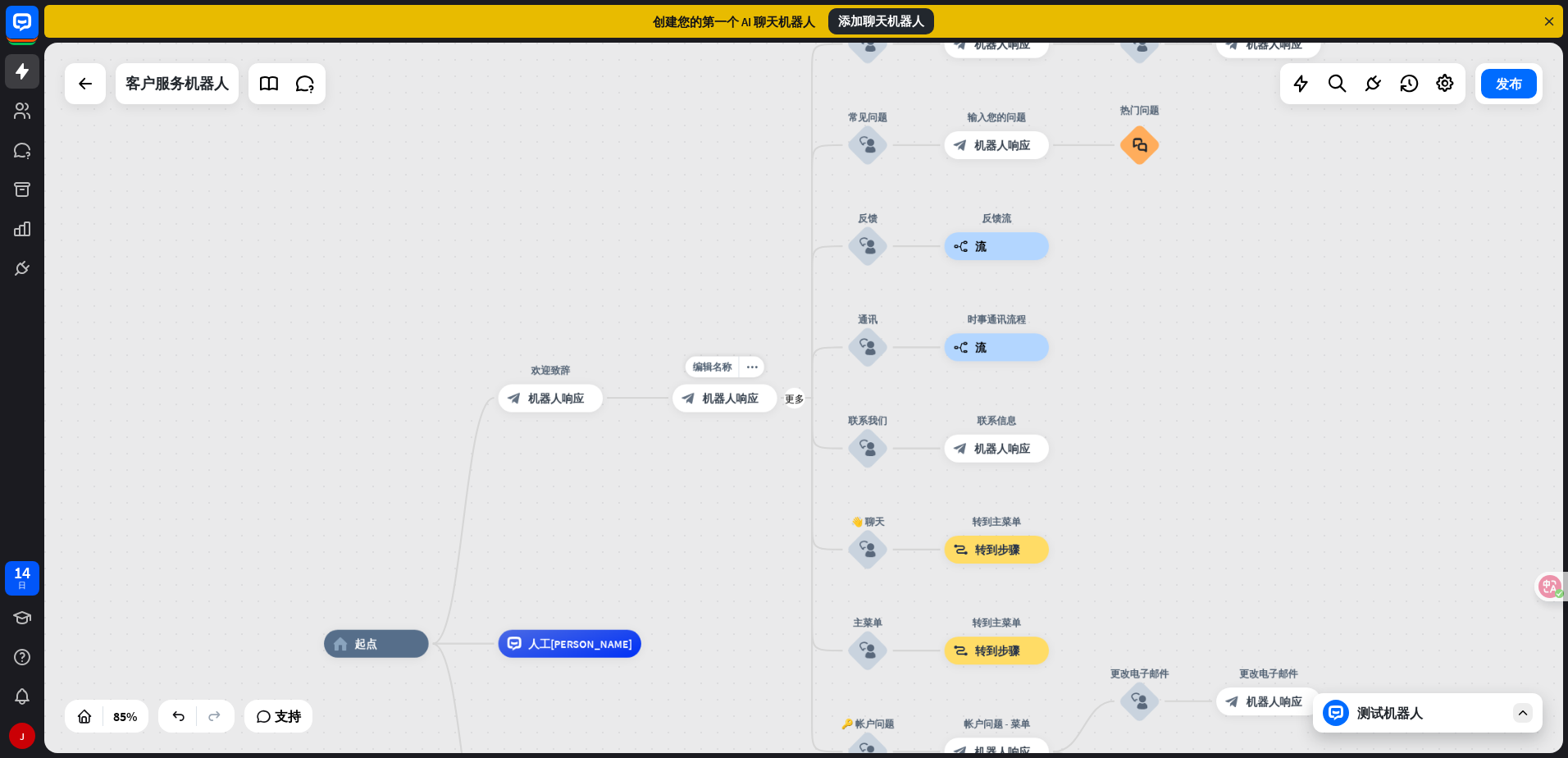
click at [747, 407] on div "block_bot_response 机器人响应" at bounding box center [725, 398] width 105 height 28
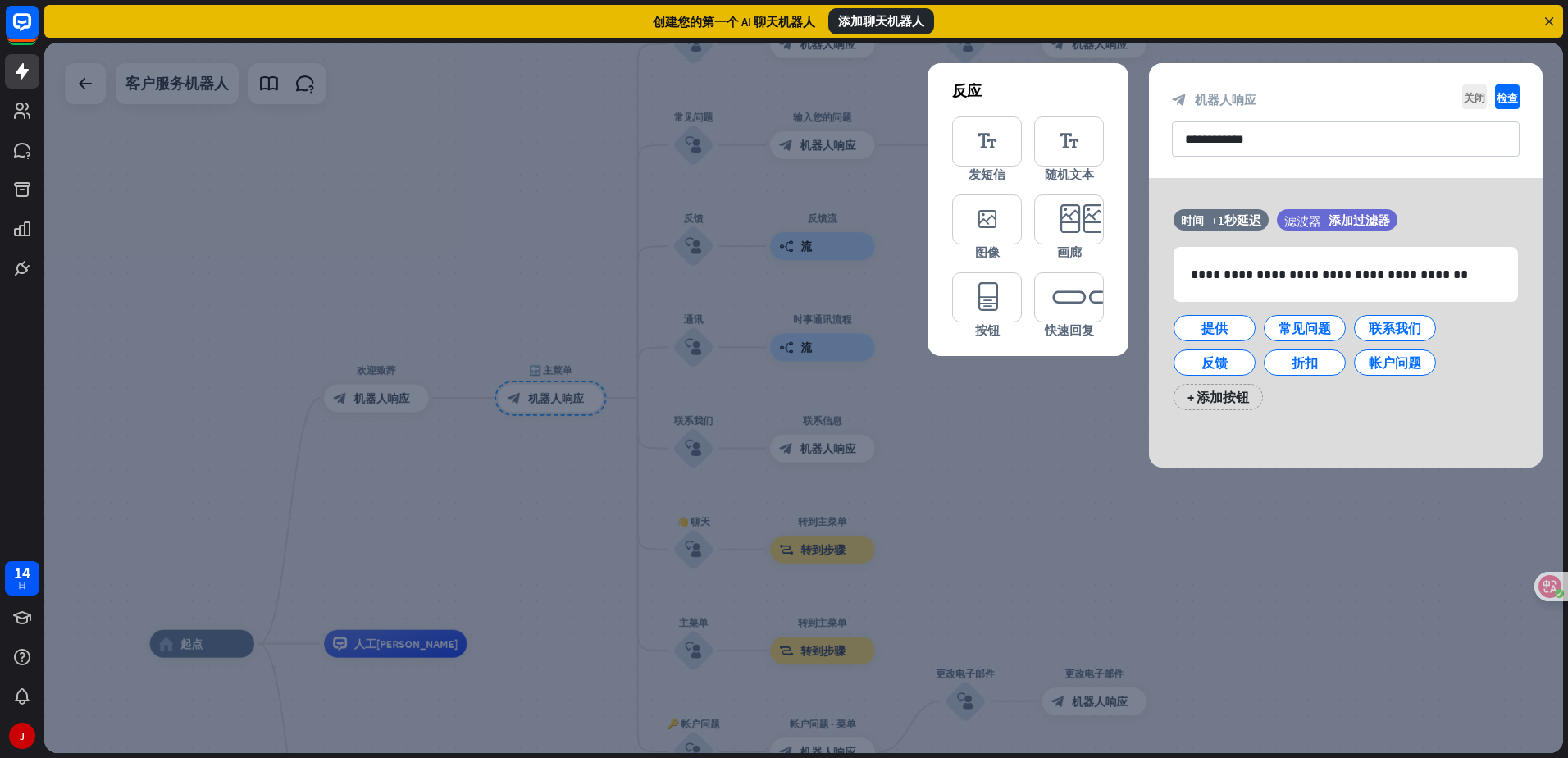
click at [1414, 539] on div at bounding box center [804, 398] width 1519 height 710
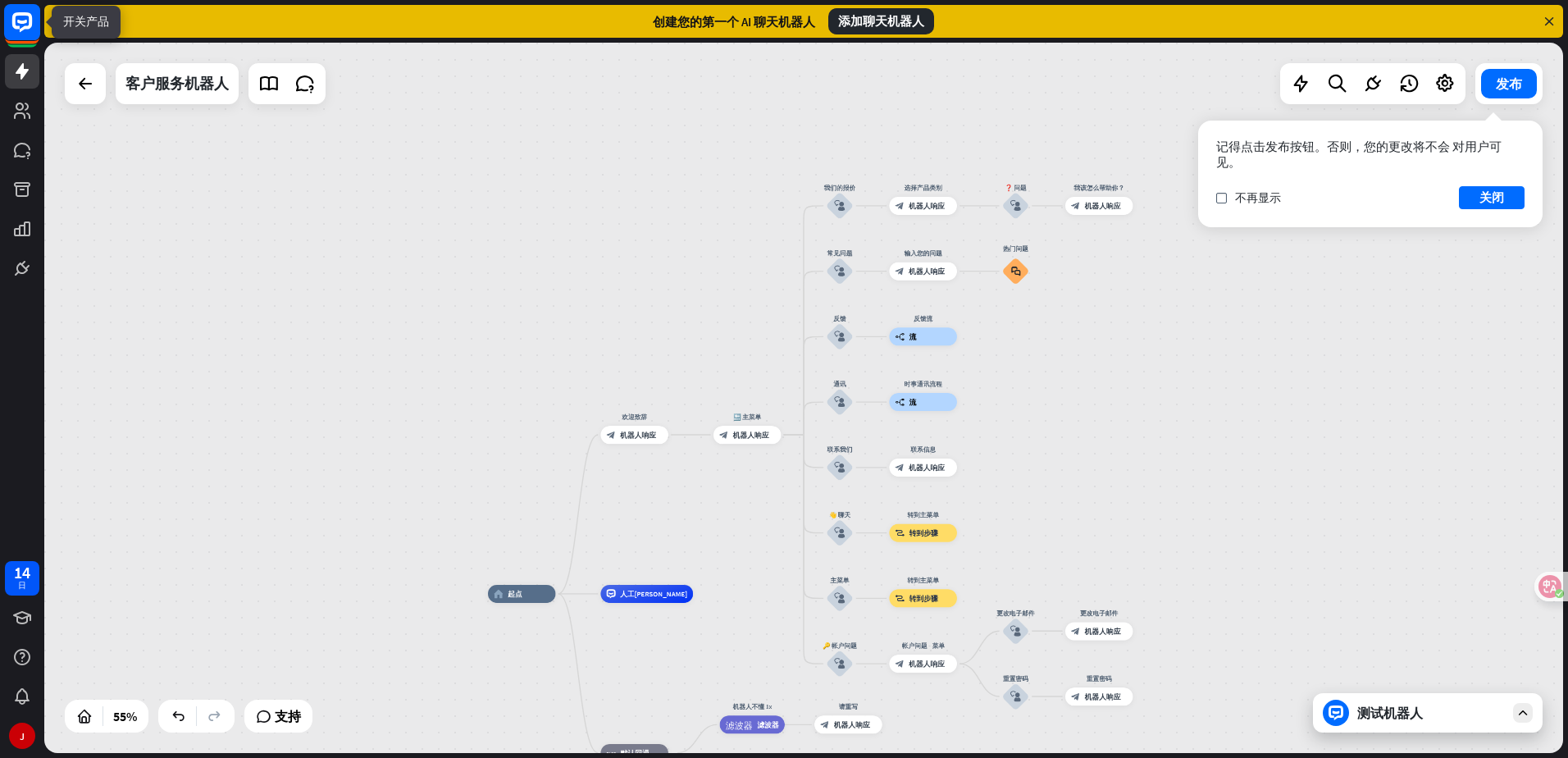
click at [37, 10] on rect at bounding box center [22, 22] width 36 height 36
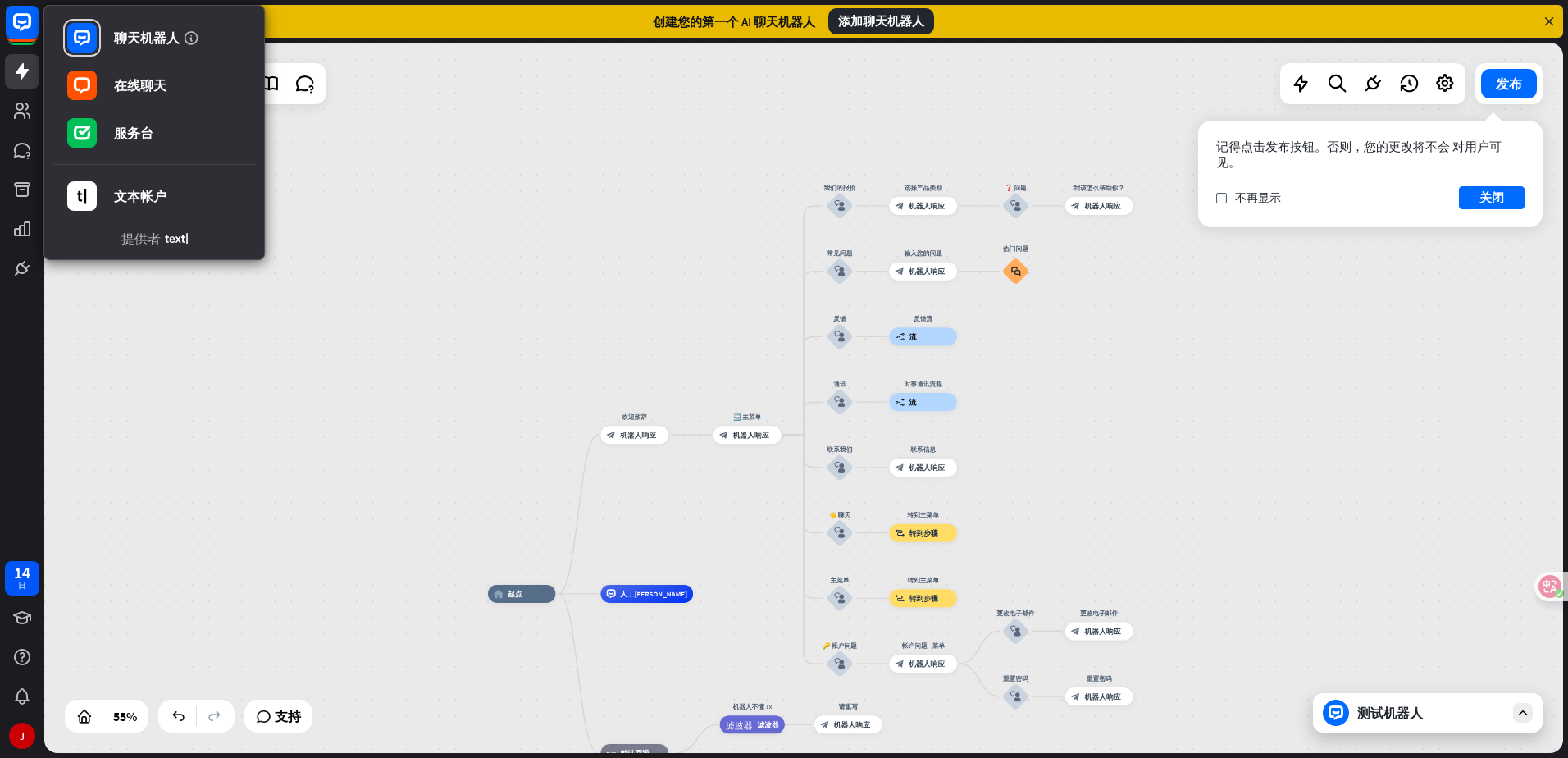
drag, startPoint x: 1551, startPoint y: 20, endPoint x: 1279, endPoint y: 587, distance: 628.9
click at [1279, 587] on div "close Product Help First steps Get started with ChatBot Help Center Follow step…" at bounding box center [806, 379] width 1524 height 758
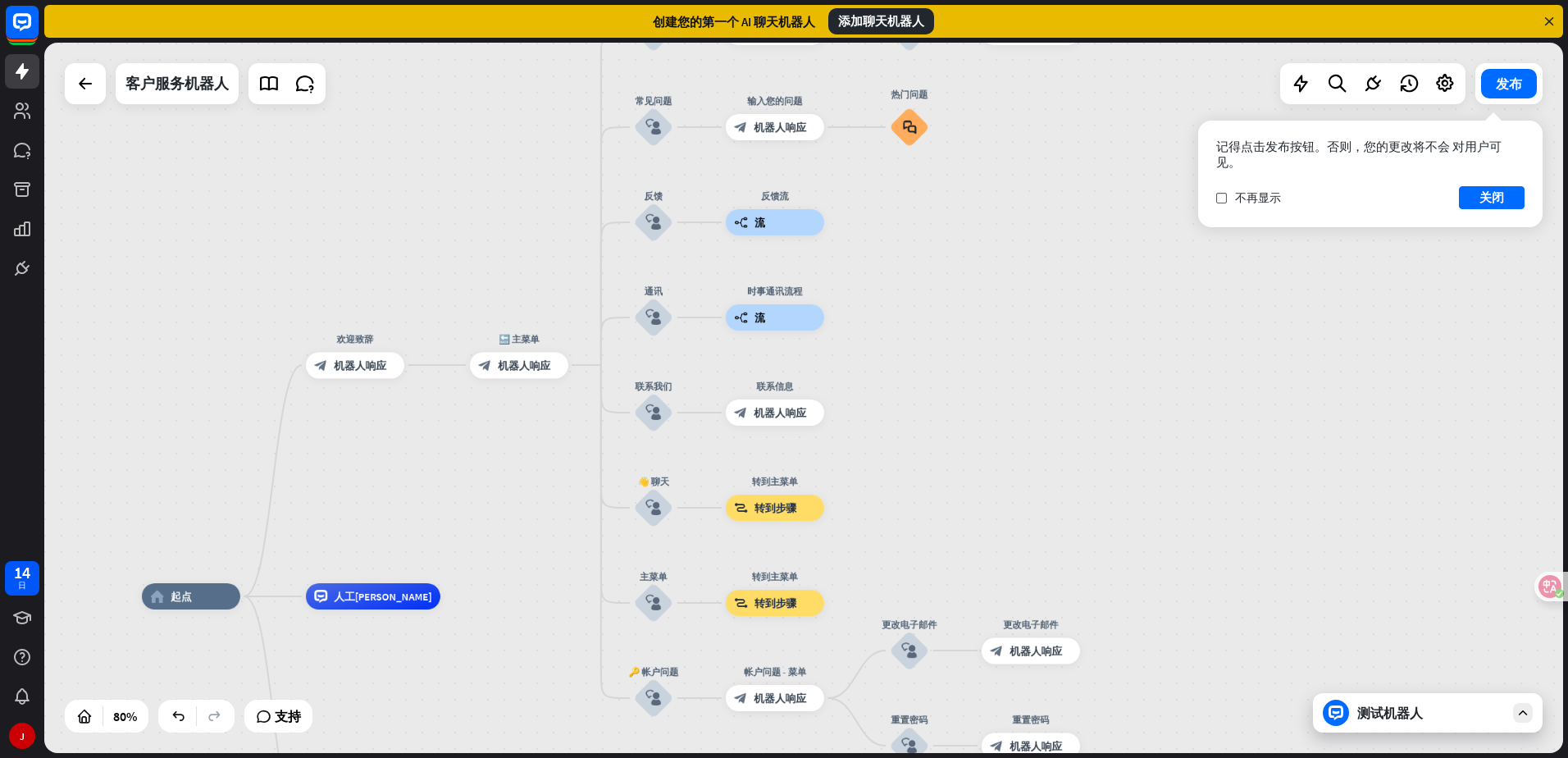
click at [1065, 488] on div "home_2 起点 欢迎致辞 block_bot_response 机器人响应 🔙 主菜单 block_bot_response 机器人响应 我们的报价 bl…" at bounding box center [804, 398] width 1519 height 710
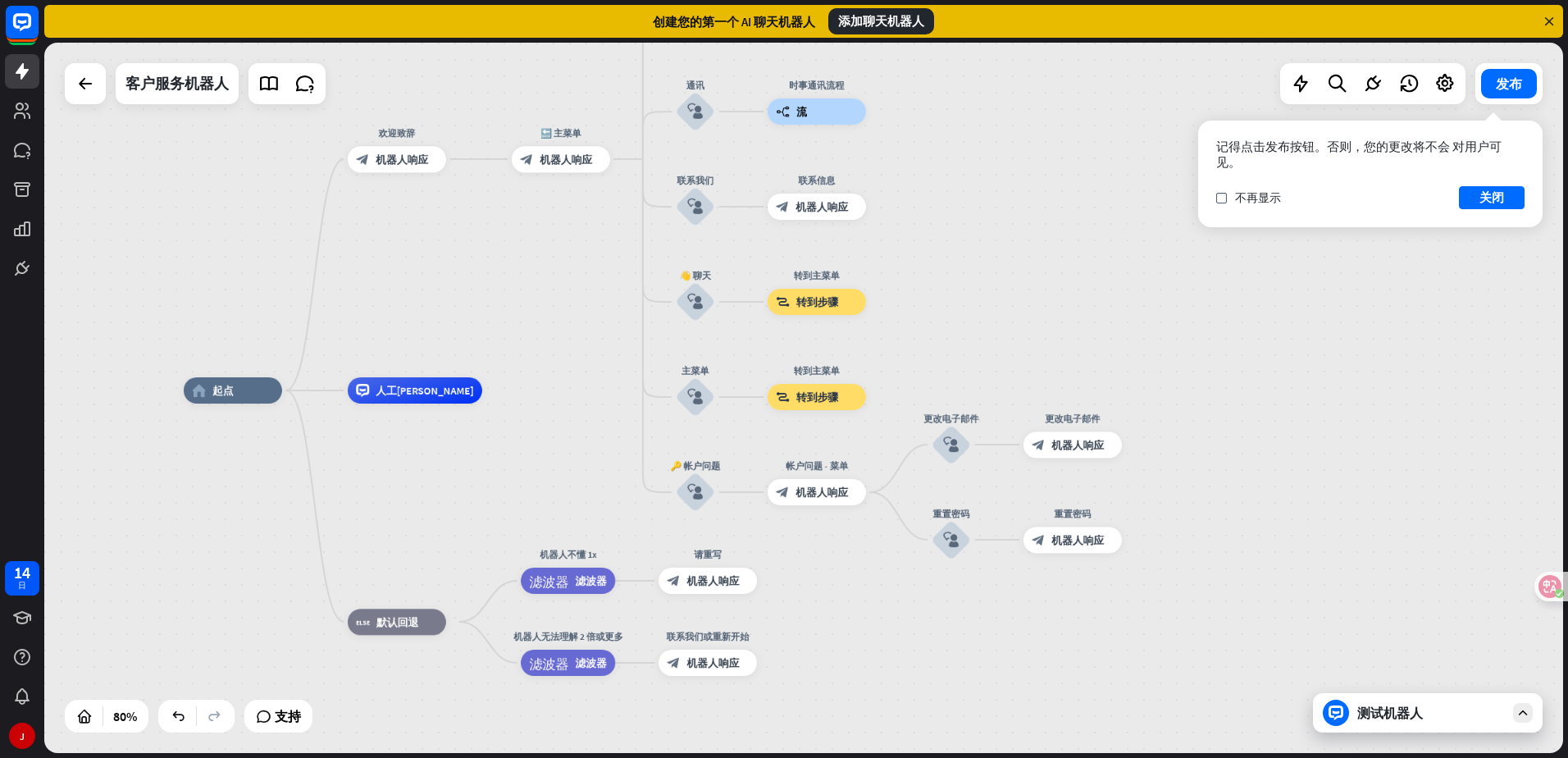
drag, startPoint x: 1324, startPoint y: 576, endPoint x: 1396, endPoint y: 521, distance: 90.6
click at [1367, 388] on div "home_2 起点 欢迎致辞 block_bot_response 机器人响应 🔙 主菜单 block_bot_response 机器人响应 我们的报价 bl…" at bounding box center [804, 398] width 1519 height 710
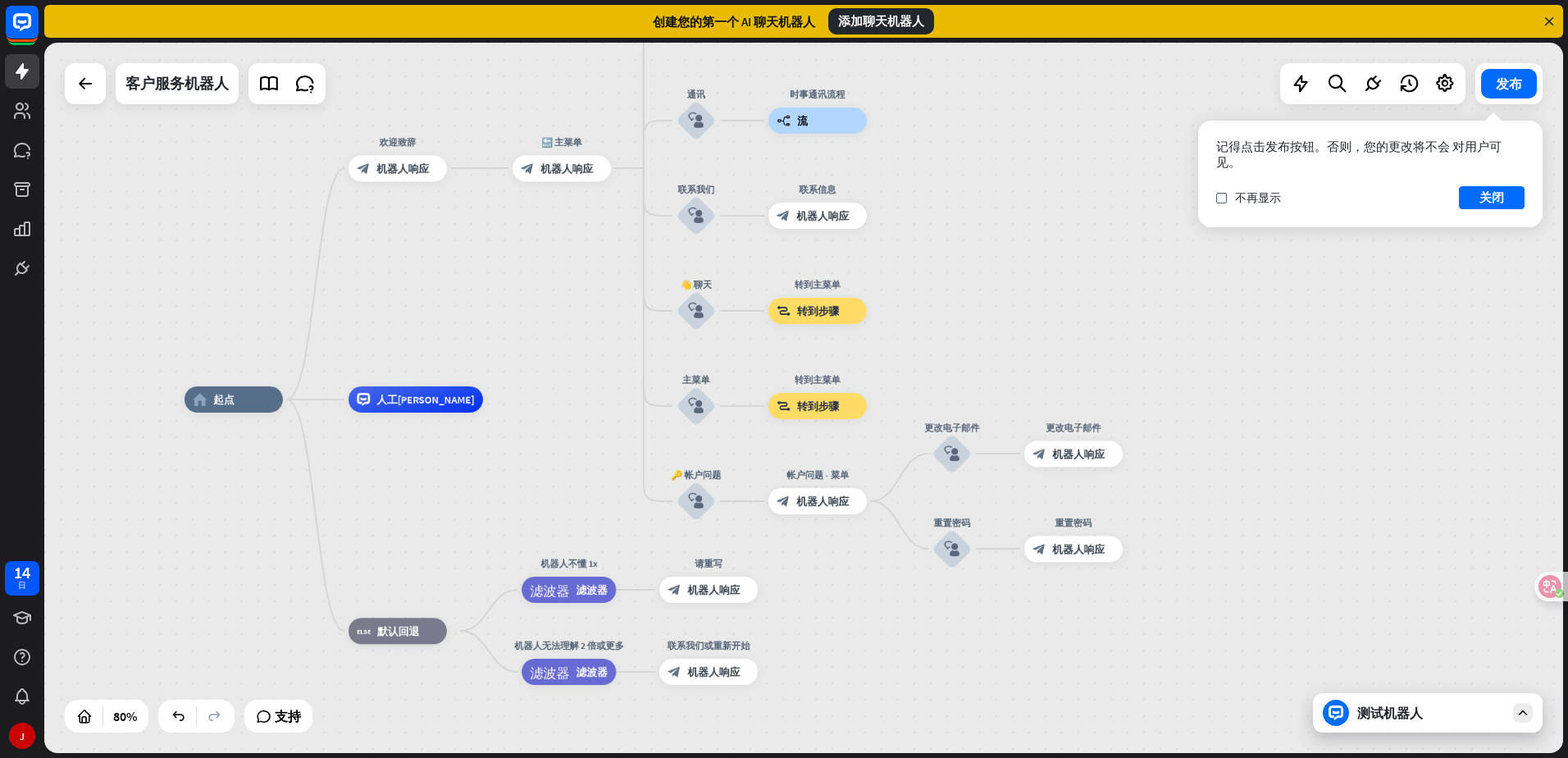
click at [1416, 714] on font "测试机器人" at bounding box center [1390, 713] width 66 height 17
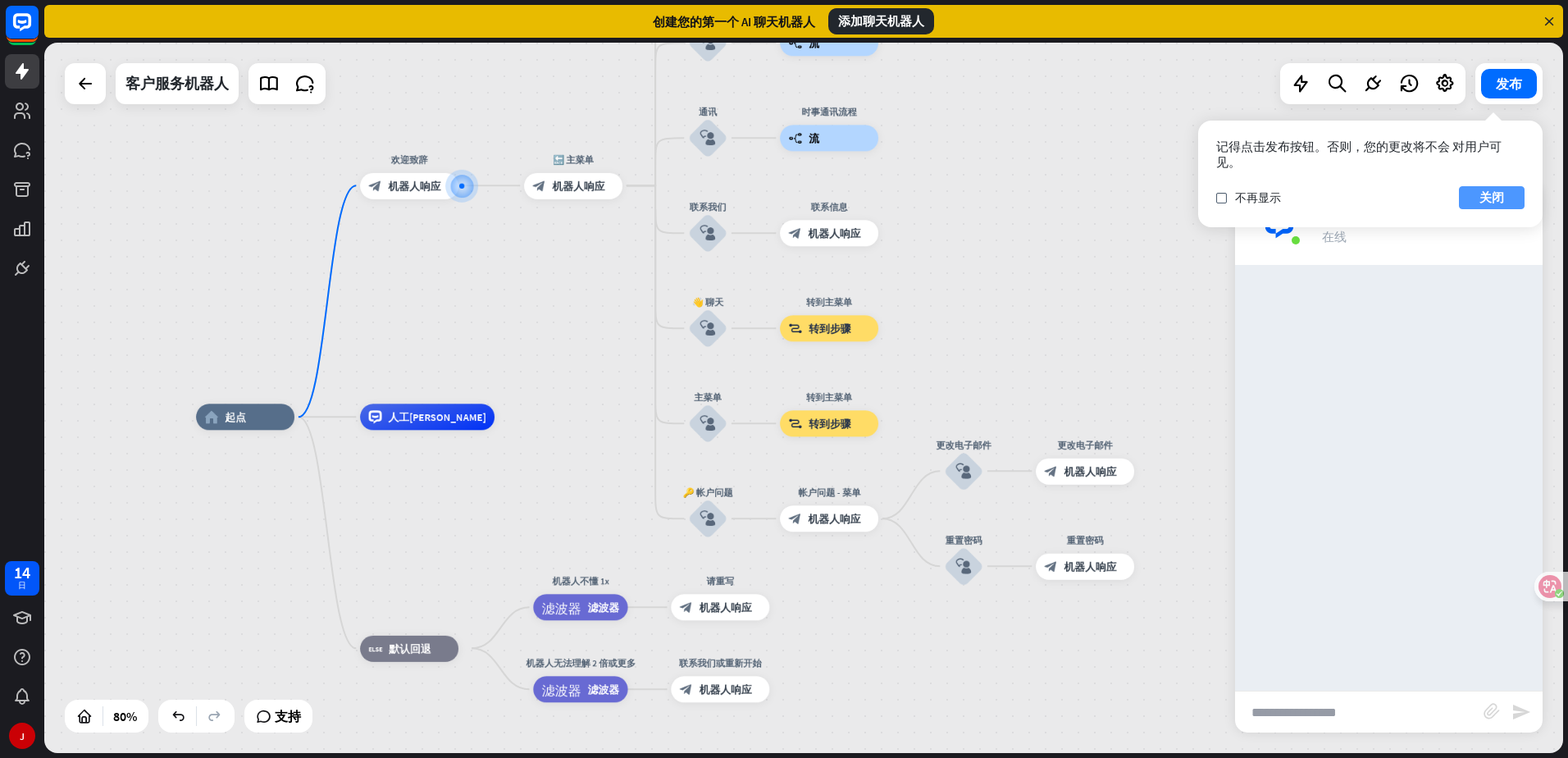
click at [1496, 202] on font "关闭" at bounding box center [1492, 198] width 24 height 16
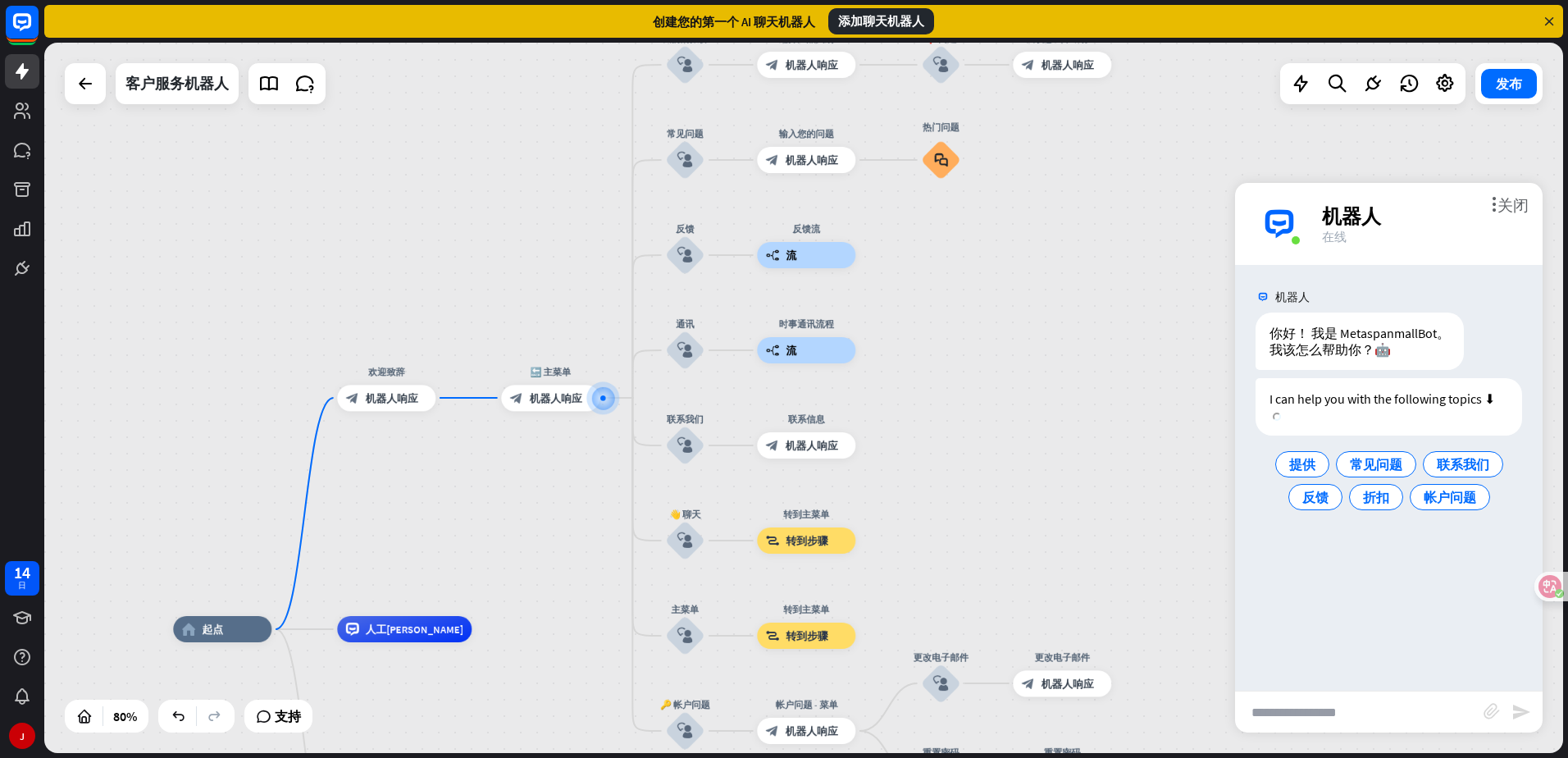
click at [1355, 706] on input "text" at bounding box center [1360, 712] width 248 height 41
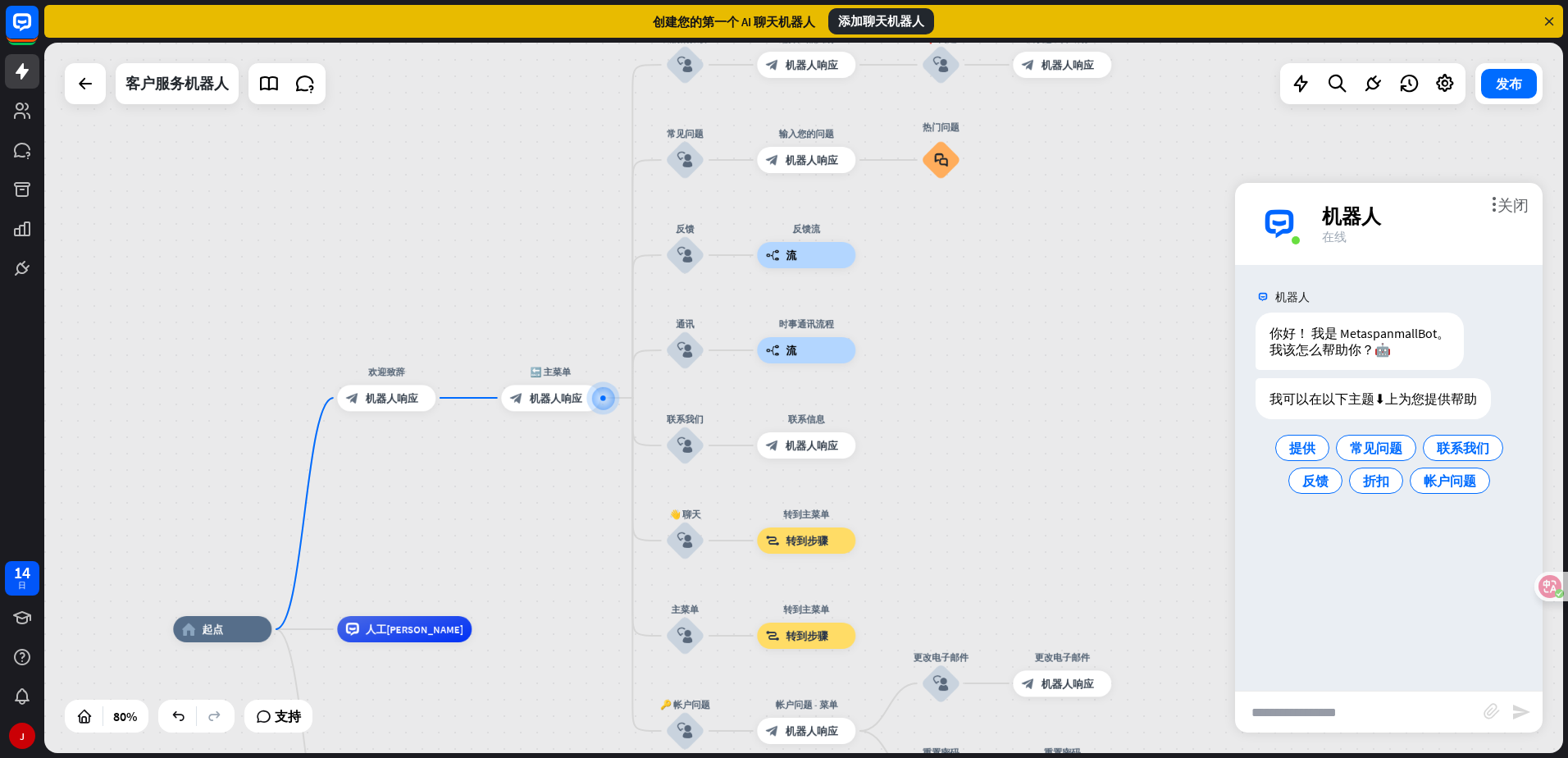
click at [1353, 706] on input "text" at bounding box center [1360, 712] width 248 height 41
click at [1304, 438] on div "提供" at bounding box center [1303, 448] width 54 height 26
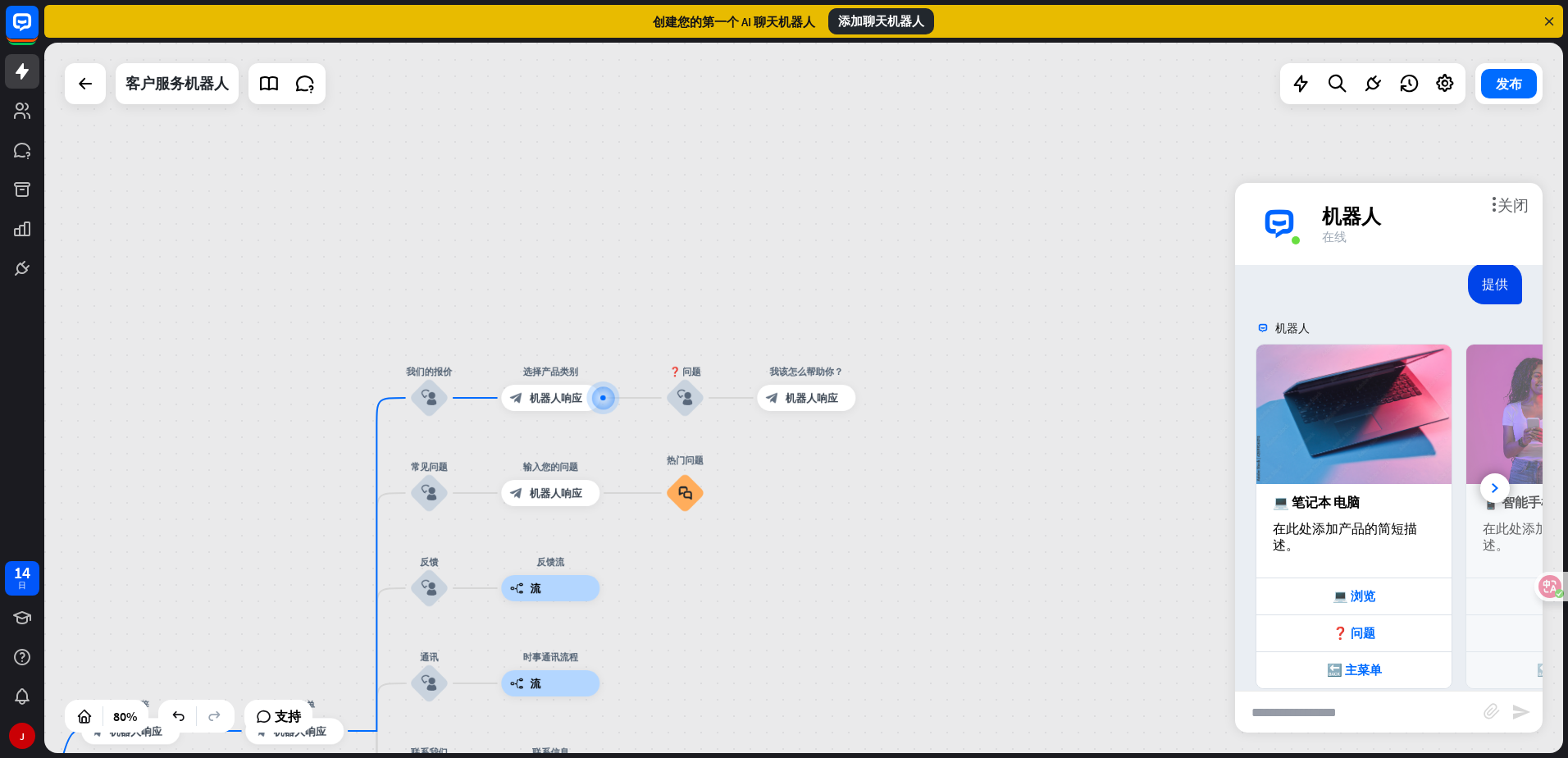
scroll to position [219, 0]
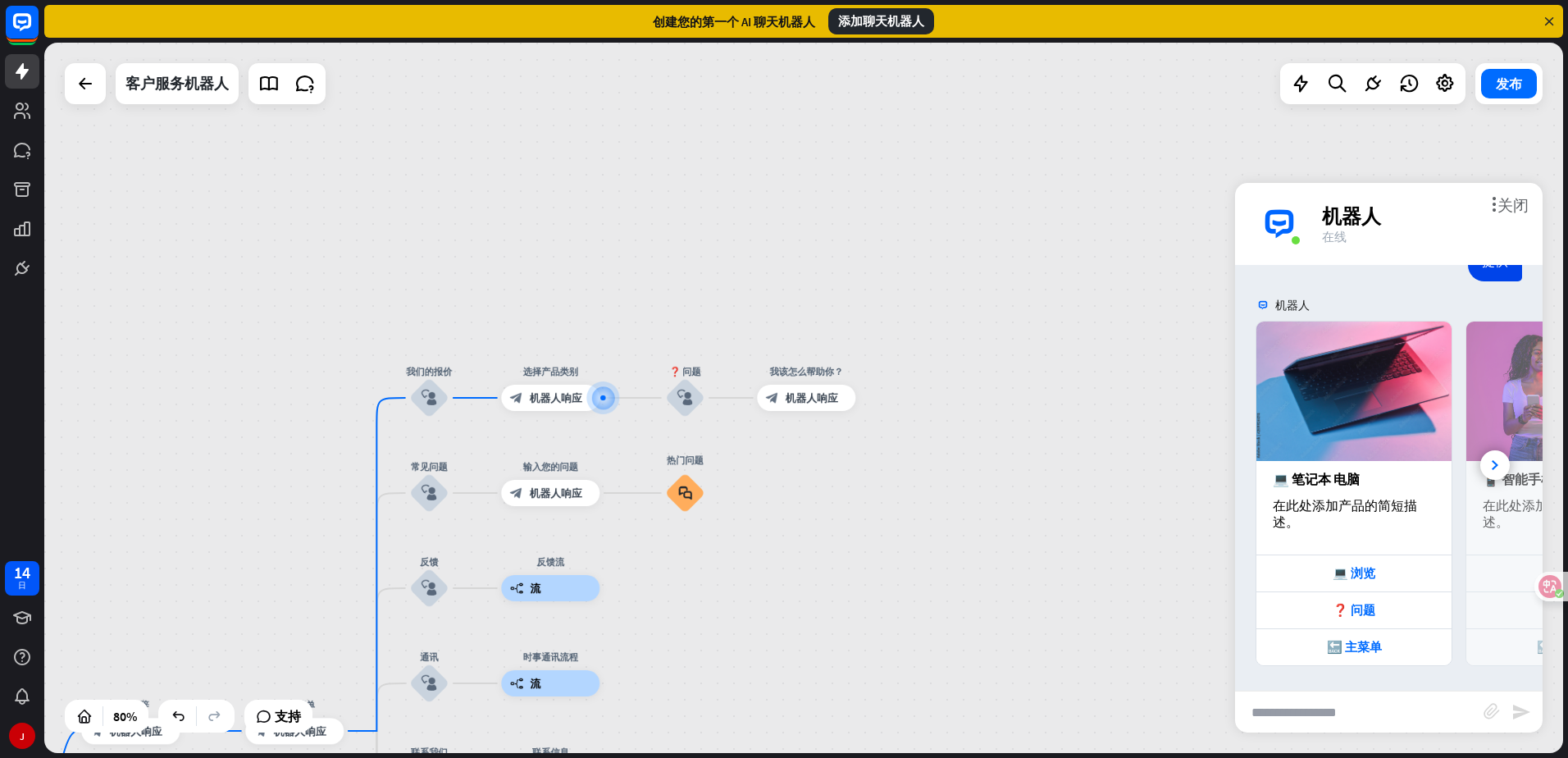
click at [1317, 720] on input "text" at bounding box center [1360, 712] width 248 height 41
type input "*"
type input "******"
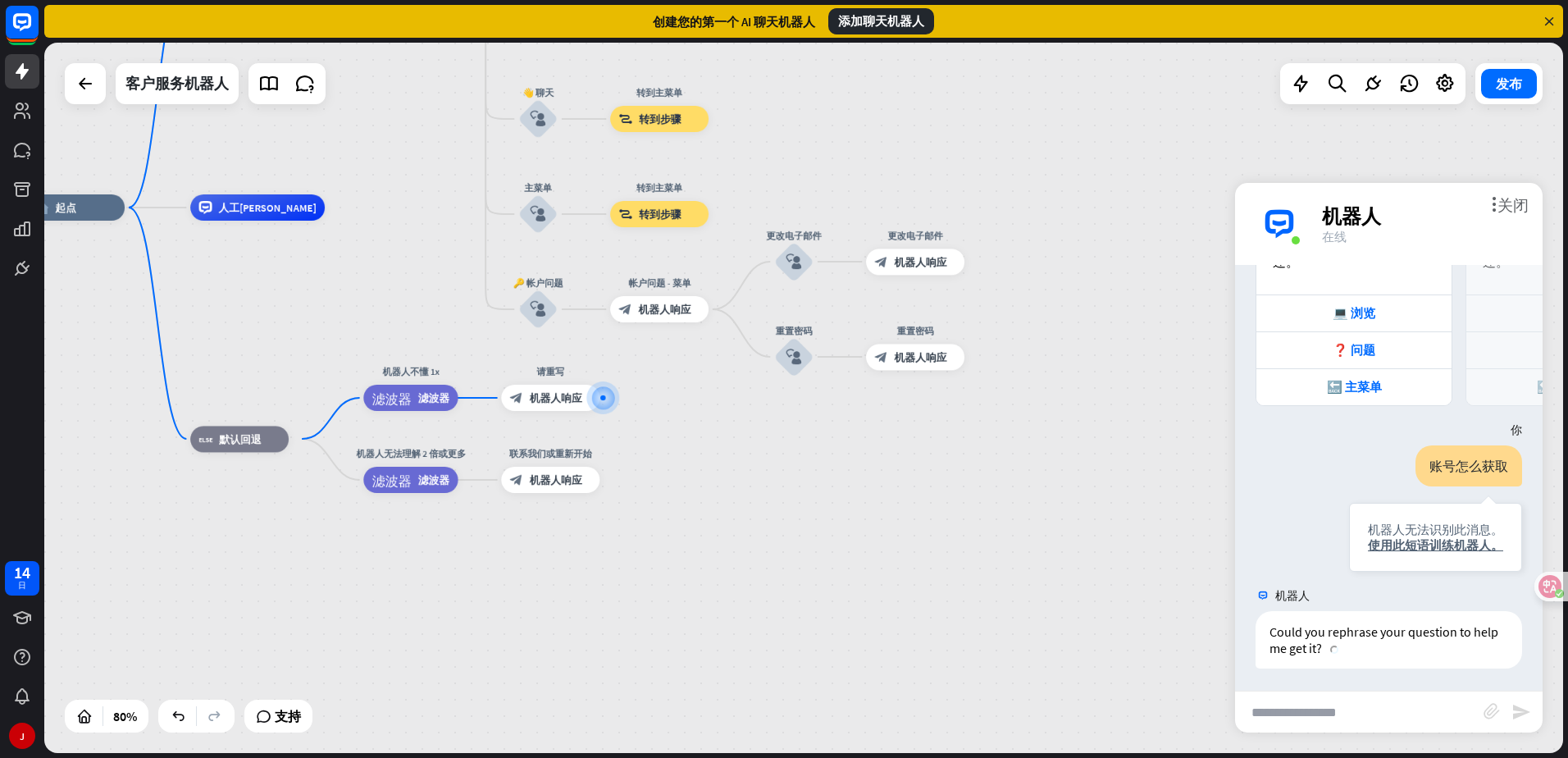
scroll to position [481, 0]
click at [1547, 24] on icon at bounding box center [1549, 21] width 15 height 15
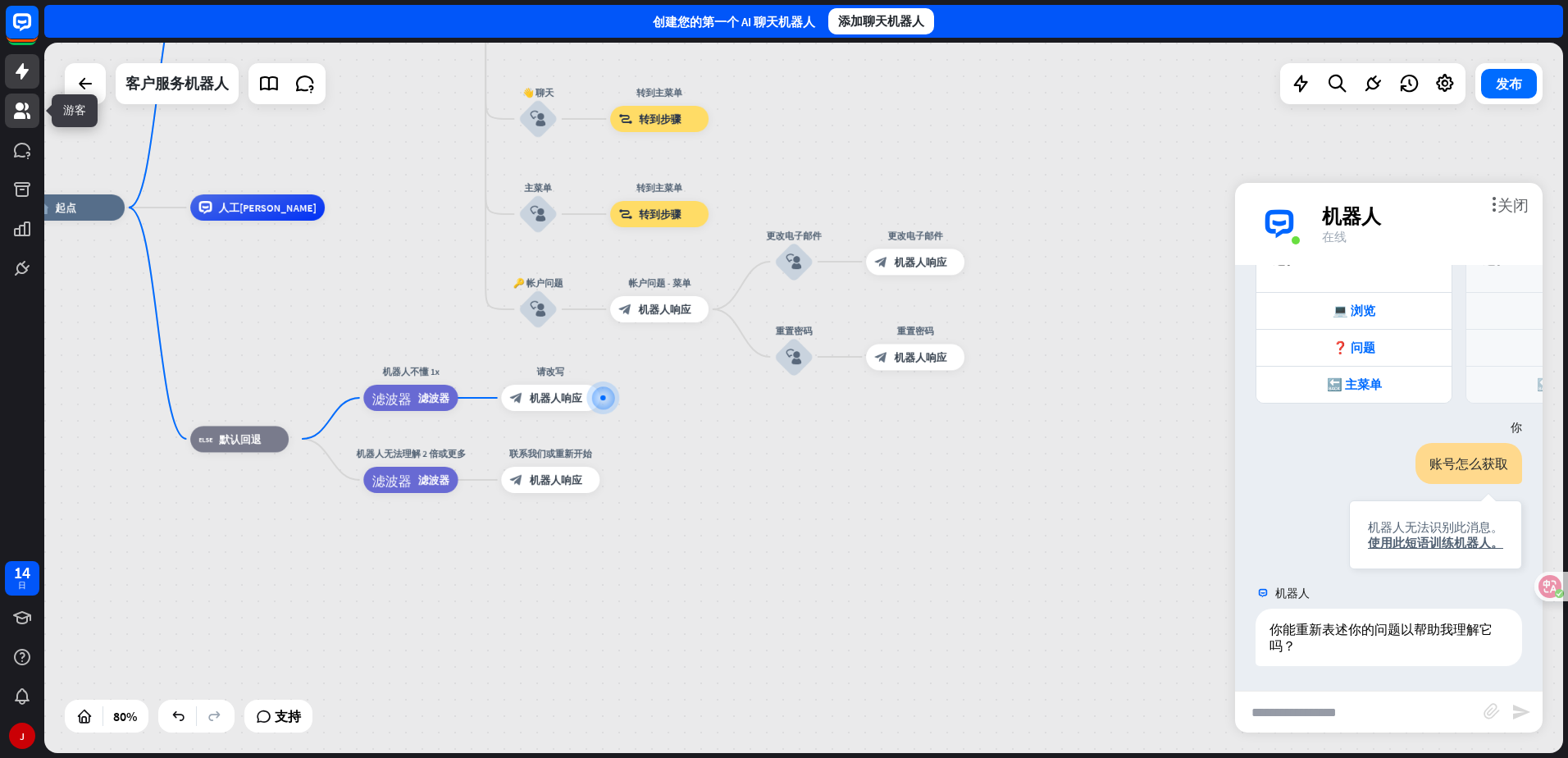
click at [24, 113] on icon at bounding box center [22, 110] width 20 height 20
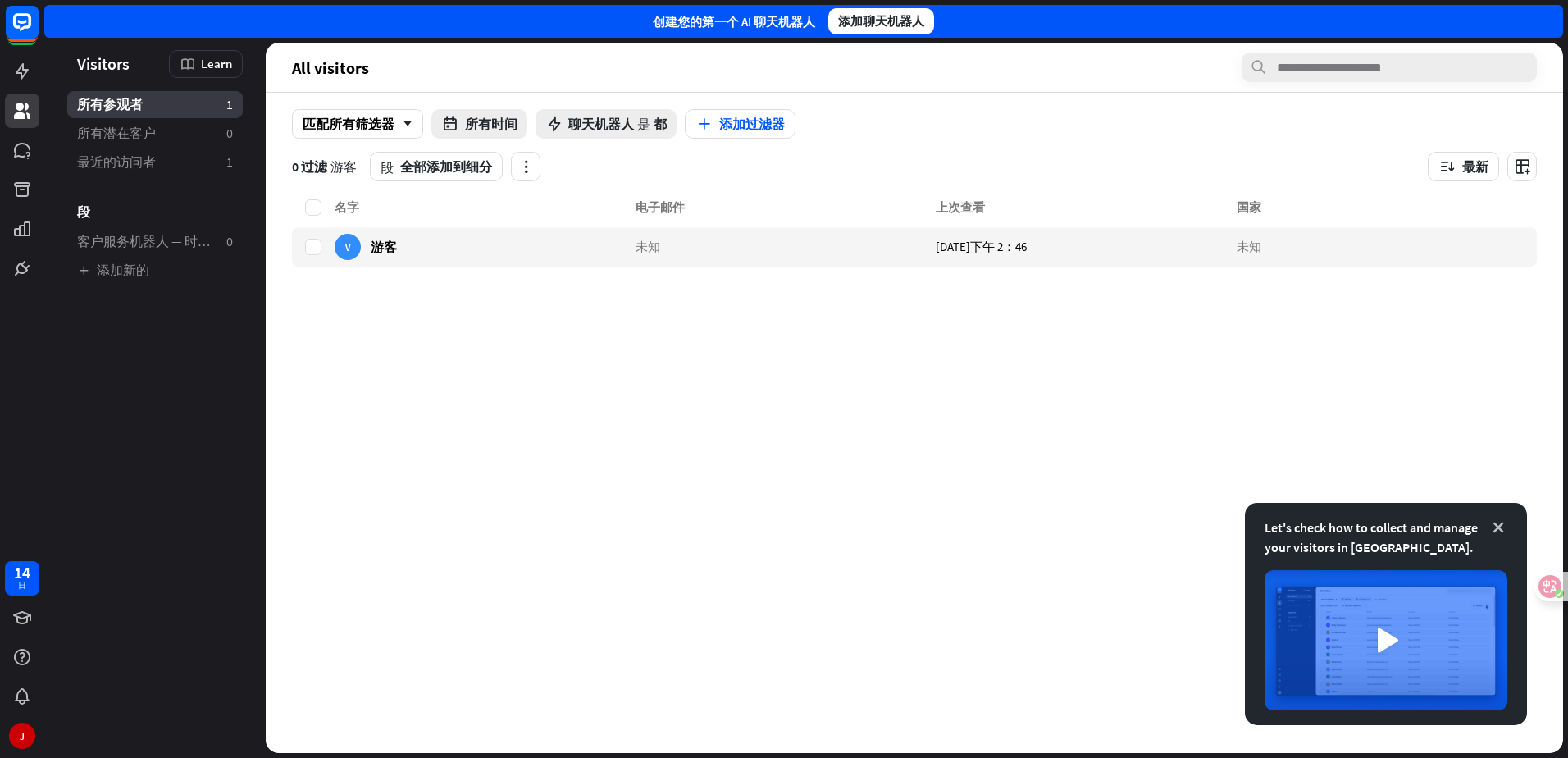
click at [1497, 528] on icon at bounding box center [1498, 527] width 17 height 17
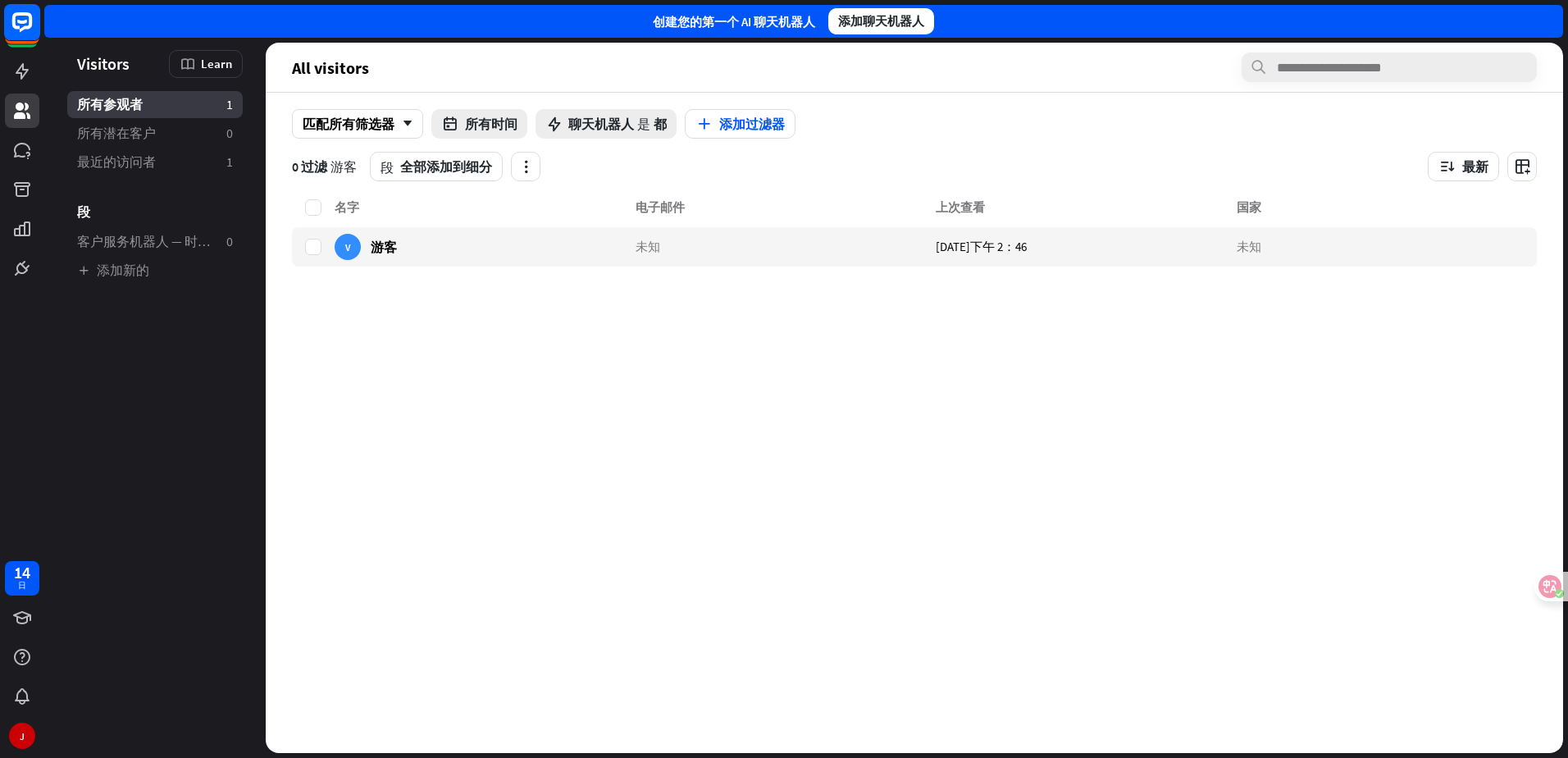
click at [24, 22] on icon at bounding box center [22, 22] width 10 height 4
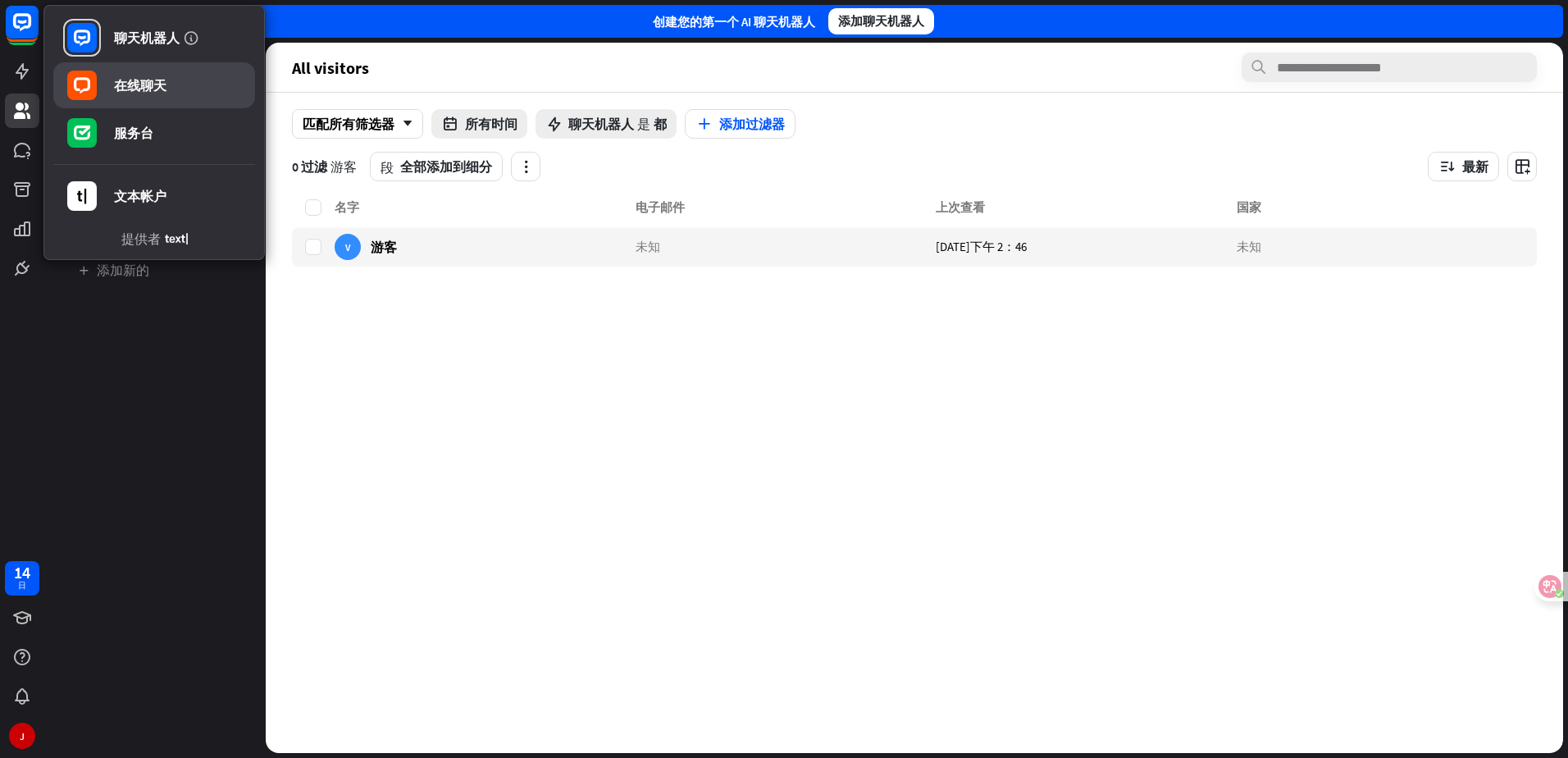
click at [144, 80] on font "在线聊天" at bounding box center [140, 85] width 52 height 17
